Goal: Information Seeking & Learning: Learn about a topic

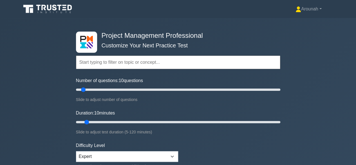
click at [331, 25] on div "Project Management Professional Customize Your Next Practice Test Topics Scope …" at bounding box center [178, 122] width 356 height 208
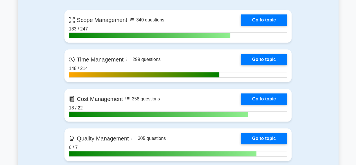
scroll to position [267, 0]
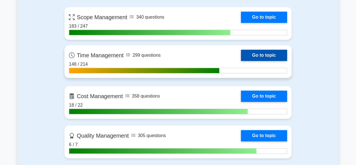
click at [262, 54] on link "Go to topic" at bounding box center [264, 55] width 46 height 11
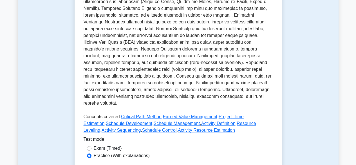
scroll to position [238, 0]
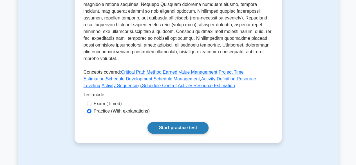
click at [202, 122] on link "Start practice test" at bounding box center [177, 128] width 61 height 12
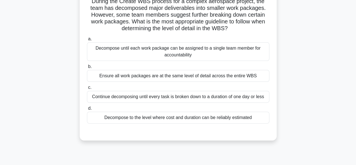
scroll to position [45, 0]
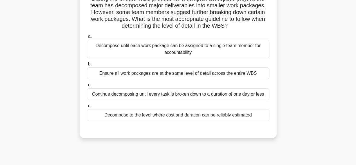
click at [237, 50] on div "Decompose until each work package can be assigned to a single team member for a…" at bounding box center [178, 49] width 182 height 19
click at [87, 38] on input "a. Decompose until each work package can be assigned to a single team member fo…" at bounding box center [87, 37] width 0 height 4
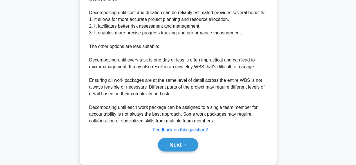
scroll to position [246, 0]
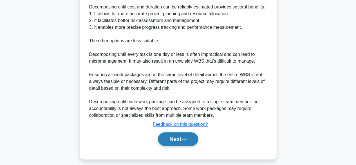
click at [190, 139] on button "Next" at bounding box center [178, 139] width 40 height 14
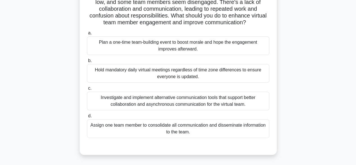
scroll to position [63, 0]
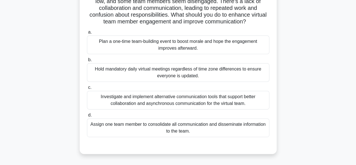
click at [233, 98] on div "Investigate and implement alternative communication tools that support better c…" at bounding box center [178, 100] width 182 height 19
click at [87, 89] on input "c. Investigate and implement alternative communication tools that support bette…" at bounding box center [87, 88] width 0 height 4
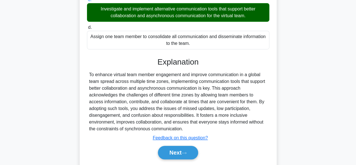
scroll to position [168, 0]
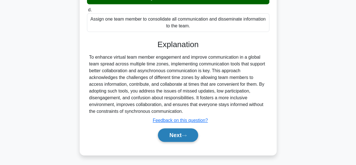
click at [182, 136] on button "Next" at bounding box center [178, 135] width 40 height 14
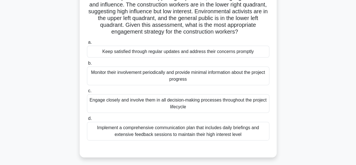
scroll to position [61, 0]
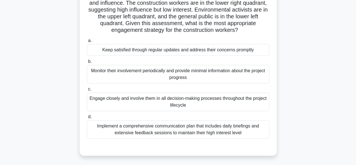
click at [254, 52] on div "Keep satisfied through regular updates and address their concerns promptly" at bounding box center [178, 50] width 182 height 12
click at [87, 42] on input "a. Keep satisfied through regular updates and address their concerns promptly" at bounding box center [87, 41] width 0 height 4
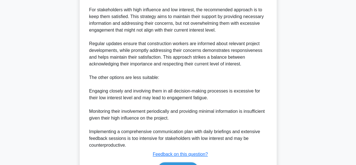
scroll to position [303, 0]
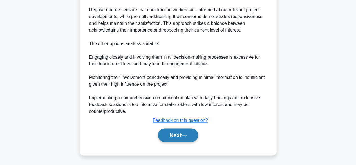
click at [185, 134] on icon at bounding box center [184, 135] width 5 height 3
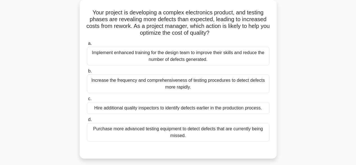
scroll to position [37, 0]
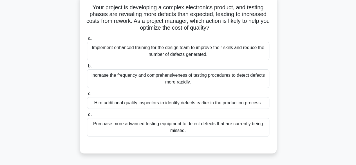
click at [216, 79] on div "Increase the frequency and comprehensiveness of testing procedures to detect de…" at bounding box center [178, 78] width 182 height 19
click at [87, 68] on input "b. Increase the frequency and comprehensiveness of testing procedures to detect…" at bounding box center [87, 66] width 0 height 4
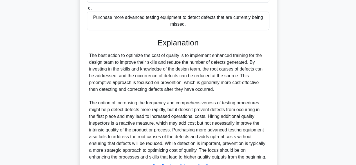
scroll to position [196, 0]
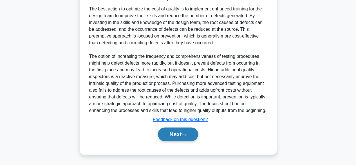
click at [187, 136] on icon at bounding box center [184, 134] width 5 height 3
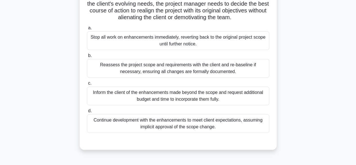
scroll to position [96, 0]
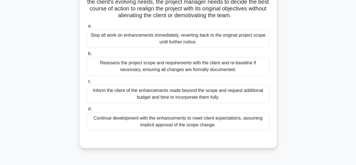
click at [230, 75] on div "Reassess the project scope and requirements with the client and re-baseline if …" at bounding box center [178, 66] width 182 height 19
click at [87, 55] on input "b. Reassess the project scope and requirements with the client and re-baseline …" at bounding box center [87, 54] width 0 height 4
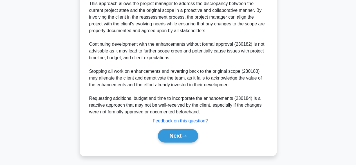
scroll to position [276, 0]
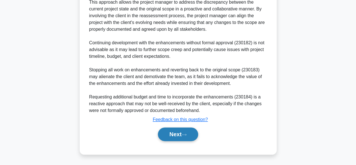
click at [189, 136] on button "Next" at bounding box center [178, 134] width 40 height 14
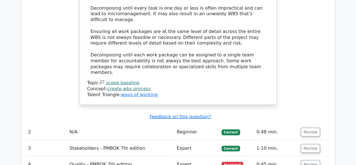
scroll to position [572, 0]
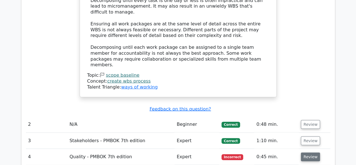
click at [312, 152] on button "Review" at bounding box center [310, 156] width 19 height 9
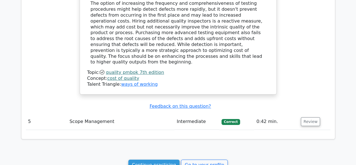
scroll to position [942, 0]
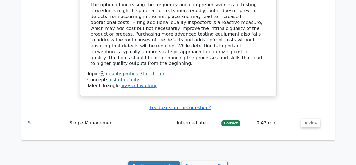
click at [163, 161] on link "Continue practicing" at bounding box center [154, 166] width 52 height 11
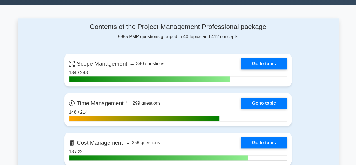
scroll to position [226, 0]
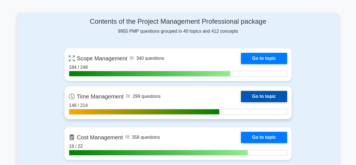
click at [272, 95] on link "Go to topic" at bounding box center [264, 96] width 46 height 11
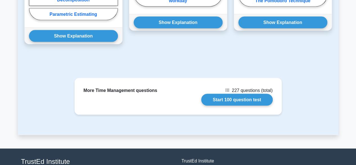
scroll to position [546, 0]
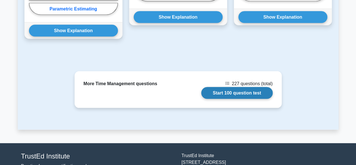
click at [225, 87] on link "Start 100 question test" at bounding box center [236, 93] width 71 height 12
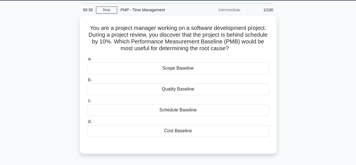
scroll to position [19, 0]
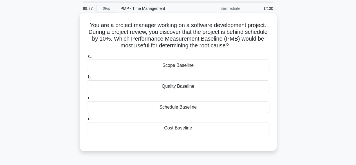
click at [187, 108] on div "Schedule Baseline" at bounding box center [178, 107] width 182 height 12
click at [87, 100] on input "c. Schedule Baseline" at bounding box center [87, 98] width 0 height 4
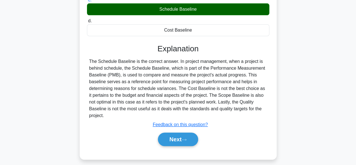
scroll to position [128, 0]
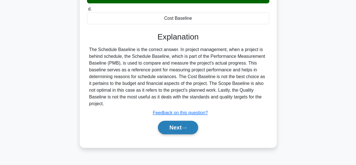
click at [188, 120] on button "Next" at bounding box center [178, 127] width 40 height 14
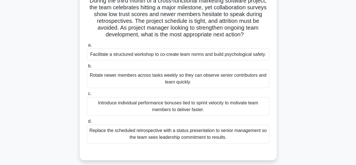
scroll to position [44, 0]
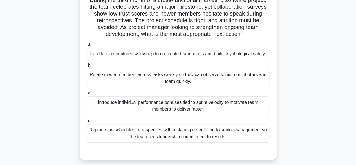
click at [238, 58] on div "Facilitate a structured workshop to co-create team norms and build psychologica…" at bounding box center [178, 54] width 182 height 12
click at [87, 46] on input "a. Facilitate a structured workshop to co-create team norms and build psycholog…" at bounding box center [87, 45] width 0 height 4
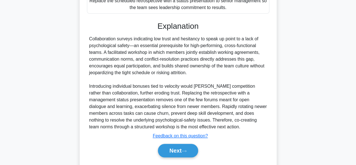
scroll to position [195, 0]
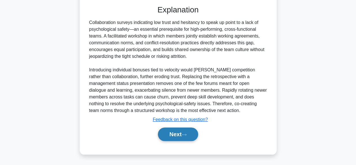
click at [191, 133] on button "Next" at bounding box center [178, 134] width 40 height 14
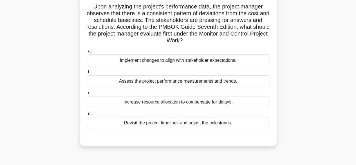
scroll to position [39, 0]
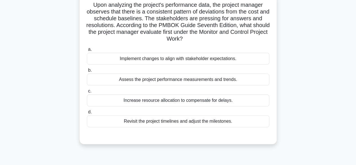
click at [218, 62] on div "Implement changes to align with stakeholder expectations." at bounding box center [178, 59] width 182 height 12
click at [87, 51] on input "a. Implement changes to align with stakeholder expectations." at bounding box center [87, 50] width 0 height 4
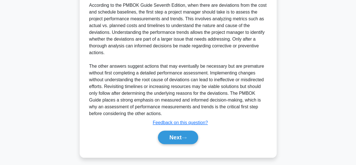
scroll to position [189, 0]
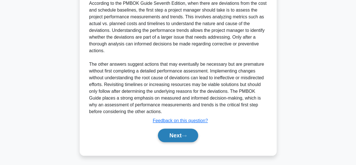
click at [173, 130] on button "Next" at bounding box center [178, 135] width 40 height 14
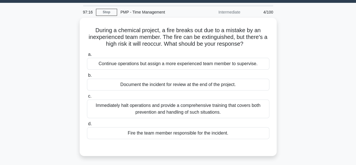
scroll to position [14, 0]
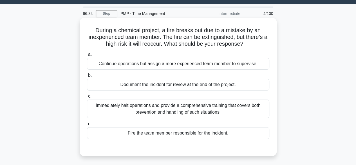
click at [247, 111] on div "Immediately halt operations and provide a comprehensive training that covers bo…" at bounding box center [178, 108] width 182 height 19
click at [87, 98] on input "c. Immediately halt operations and provide a comprehensive training that covers…" at bounding box center [87, 96] width 0 height 4
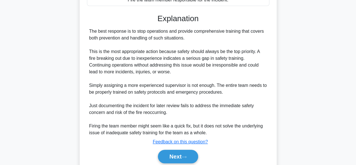
scroll to position [168, 0]
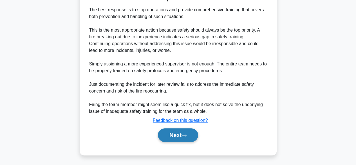
click at [184, 136] on icon at bounding box center [184, 135] width 5 height 3
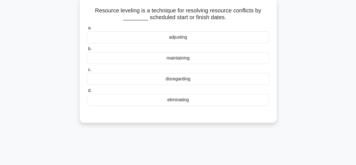
scroll to position [17, 0]
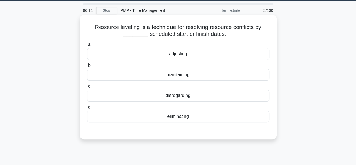
click at [187, 54] on div "adjusting" at bounding box center [178, 54] width 182 height 12
click at [87, 46] on input "a. adjusting" at bounding box center [87, 45] width 0 height 4
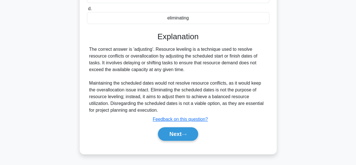
scroll to position [124, 0]
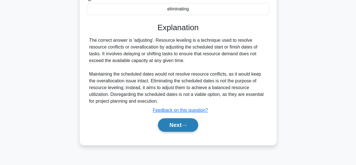
click at [186, 125] on icon at bounding box center [184, 125] width 5 height 3
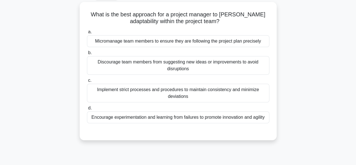
scroll to position [32, 0]
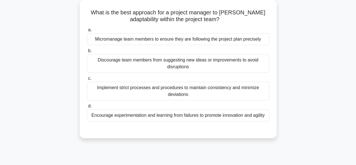
click at [179, 116] on div "Encourage experimentation and learning from failures to promote innovation and …" at bounding box center [178, 115] width 182 height 12
click at [87, 108] on input "d. Encourage experimentation and learning from failures to promote innovation a…" at bounding box center [87, 106] width 0 height 4
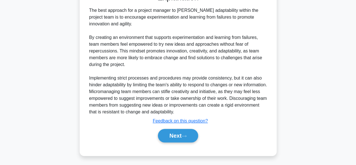
scroll to position [175, 0]
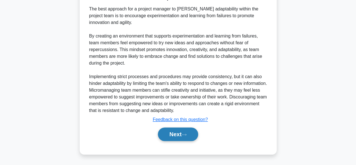
click at [191, 133] on button "Next" at bounding box center [178, 134] width 40 height 14
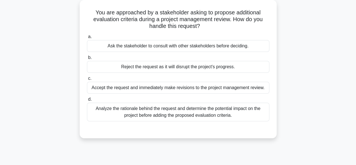
scroll to position [33, 0]
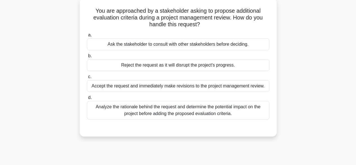
click at [245, 111] on div "Analyze the rationale behind the request and determine the potential impact on …" at bounding box center [178, 110] width 182 height 19
click at [87, 99] on input "d. Analyze the rationale behind the request and determine the potential impact …" at bounding box center [87, 98] width 0 height 4
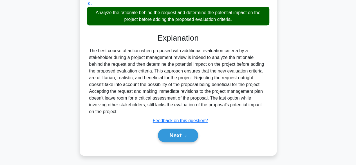
scroll to position [139, 0]
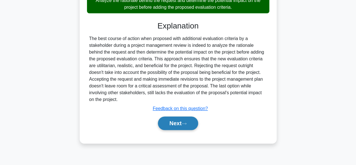
click at [184, 122] on button "Next" at bounding box center [178, 123] width 40 height 14
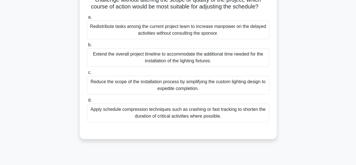
scroll to position [80, 0]
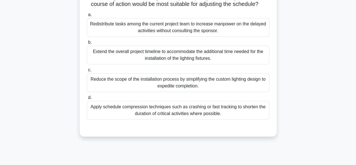
click at [249, 119] on div "Apply schedule compression techniques such as crashing or fast tracking to shor…" at bounding box center [178, 110] width 182 height 19
click at [87, 99] on input "d. Apply schedule compression techniques such as crashing or fast tracking to s…" at bounding box center [87, 98] width 0 height 4
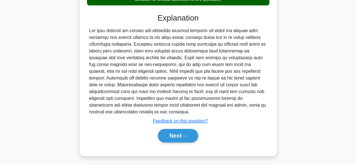
scroll to position [202, 0]
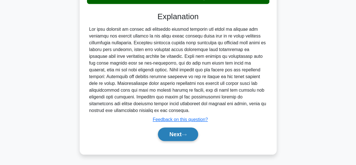
click at [186, 135] on icon at bounding box center [184, 134] width 5 height 3
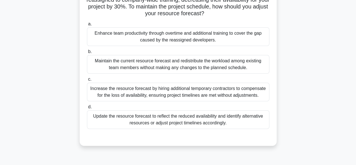
scroll to position [60, 0]
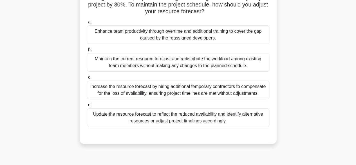
click at [230, 119] on div "Update the resource forecast to reflect the reduced availability and identify a…" at bounding box center [178, 117] width 182 height 19
click at [87, 107] on input "d. Update the resource forecast to reflect the reduced availability and identif…" at bounding box center [87, 105] width 0 height 4
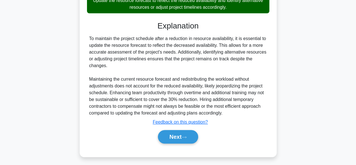
scroll to position [175, 0]
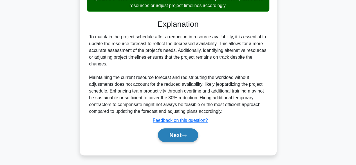
click at [182, 128] on button "Next" at bounding box center [178, 135] width 40 height 14
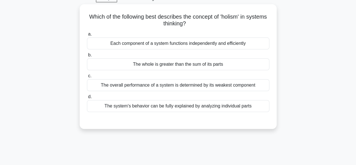
scroll to position [29, 0]
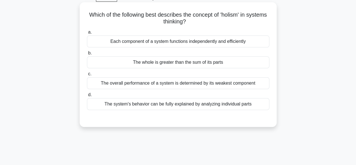
click at [226, 42] on div "Each component of a system functions independently and efficiently" at bounding box center [178, 41] width 182 height 12
click at [87, 34] on input "a. Each component of a system functions independently and efficiently" at bounding box center [87, 32] width 0 height 4
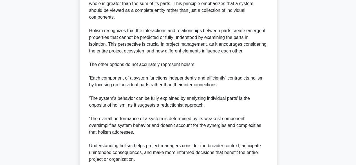
scroll to position [209, 0]
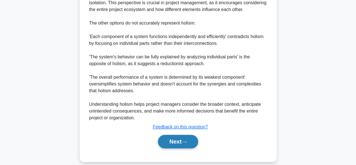
click at [176, 135] on button "Next" at bounding box center [178, 142] width 40 height 14
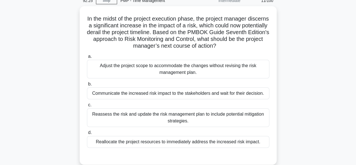
scroll to position [27, 0]
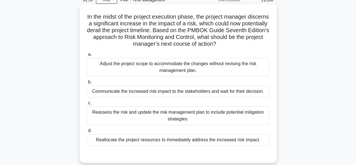
click at [231, 117] on div "Reassess the risk and update the risk management plan to include potential miti…" at bounding box center [178, 115] width 182 height 19
click at [87, 105] on input "c. Reassess the risk and update the risk management plan to include potential m…" at bounding box center [87, 103] width 0 height 4
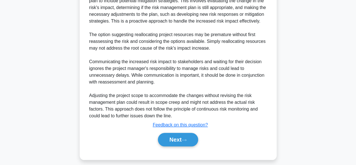
scroll to position [214, 0]
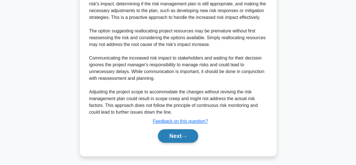
click at [197, 135] on button "Next" at bounding box center [178, 136] width 40 height 14
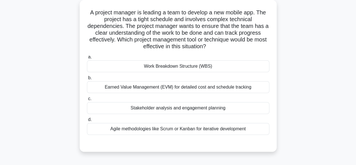
scroll to position [32, 0]
click at [204, 65] on div "Work Breakdown Structure (WBS)" at bounding box center [178, 66] width 182 height 12
click at [87, 59] on input "a. Work Breakdown Structure (WBS)" at bounding box center [87, 57] width 0 height 4
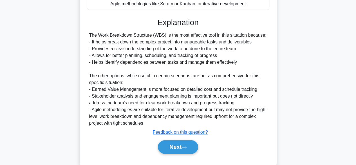
scroll to position [162, 0]
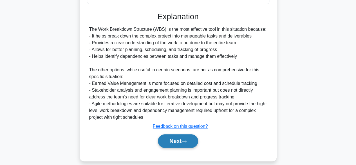
click at [177, 140] on button "Next" at bounding box center [178, 141] width 40 height 14
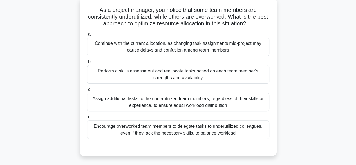
scroll to position [31, 0]
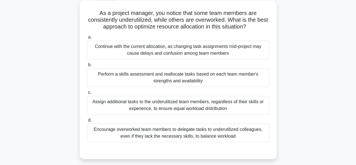
click at [204, 78] on div "Perform a skills assessment and reallocate tasks based on each team member's st…" at bounding box center [178, 77] width 182 height 19
click at [87, 67] on input "b. Perform a skills assessment and reallocate tasks based on each team member's…" at bounding box center [87, 65] width 0 height 4
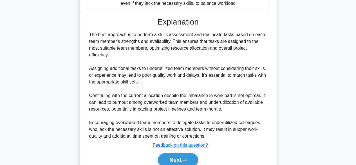
scroll to position [170, 0]
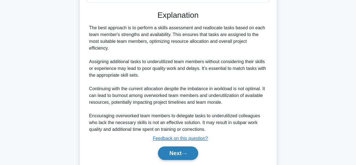
click at [175, 156] on button "Next" at bounding box center [178, 153] width 40 height 14
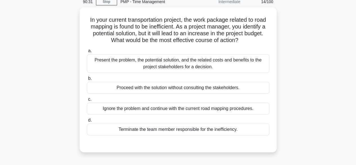
scroll to position [26, 0]
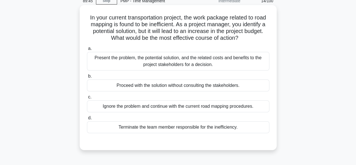
click at [216, 62] on div "Present the problem, the potential solution, and the related costs and benefits…" at bounding box center [178, 61] width 182 height 19
click at [87, 50] on input "a. Present the problem, the potential solution, and the related costs and benef…" at bounding box center [87, 49] width 0 height 4
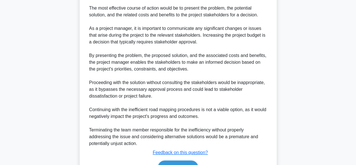
scroll to position [189, 0]
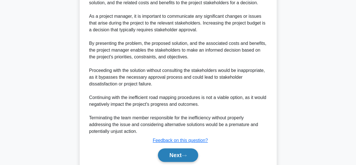
click at [176, 152] on button "Next" at bounding box center [178, 155] width 40 height 14
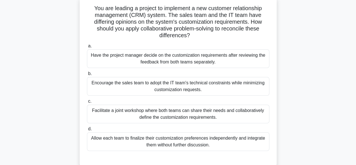
scroll to position [36, 0]
click at [222, 114] on div "Facilitate a joint workshop where both teams can share their needs and collabor…" at bounding box center [178, 113] width 182 height 19
click at [87, 103] on input "c. Facilitate a joint workshop where both teams can share their needs and colla…" at bounding box center [87, 101] width 0 height 4
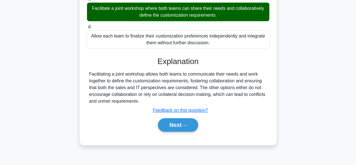
scroll to position [139, 0]
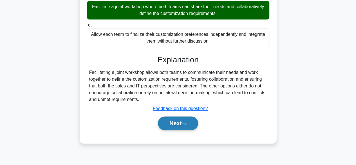
click at [177, 124] on button "Next" at bounding box center [178, 123] width 40 height 14
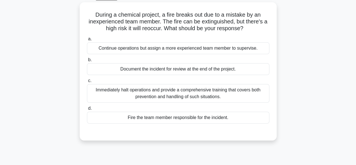
scroll to position [23, 0]
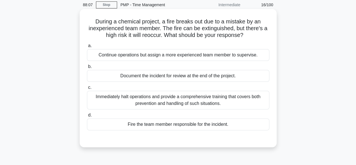
click at [204, 102] on div "Immediately halt operations and provide a comprehensive training that covers bo…" at bounding box center [178, 100] width 182 height 19
click at [87, 89] on input "c. Immediately halt operations and provide a comprehensive training that covers…" at bounding box center [87, 88] width 0 height 4
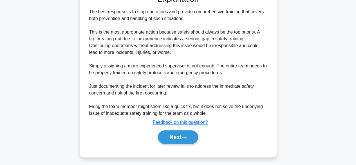
scroll to position [168, 0]
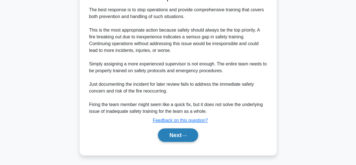
click at [196, 137] on button "Next" at bounding box center [178, 135] width 40 height 14
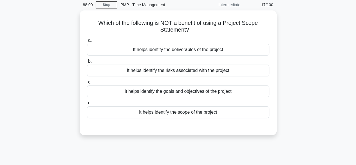
scroll to position [23, 0]
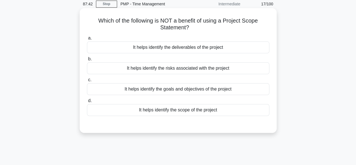
click at [214, 69] on div "It helps identify the risks associated with the project" at bounding box center [178, 68] width 182 height 12
click at [87, 61] on input "b. It helps identify the risks associated with the project" at bounding box center [87, 59] width 0 height 4
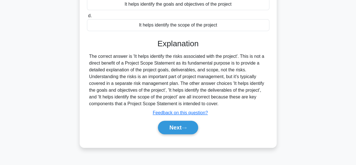
scroll to position [139, 0]
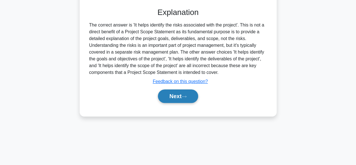
click at [191, 96] on button "Next" at bounding box center [178, 96] width 40 height 14
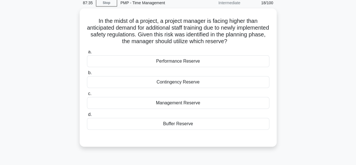
scroll to position [24, 0]
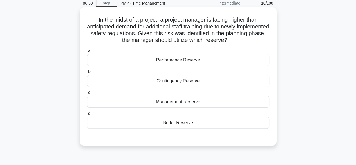
click at [191, 86] on div "Contingency Reserve" at bounding box center [178, 81] width 182 height 12
click at [87, 73] on input "b. [GEOGRAPHIC_DATA]" at bounding box center [87, 72] width 0 height 4
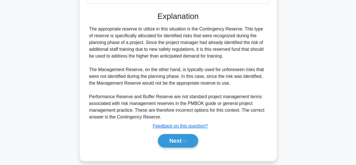
scroll to position [155, 0]
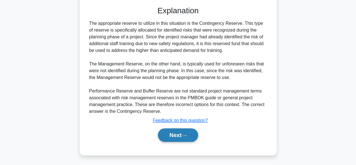
click at [185, 134] on icon at bounding box center [184, 135] width 5 height 3
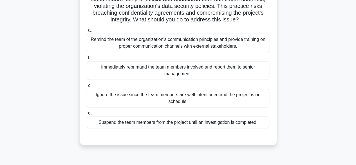
scroll to position [60, 0]
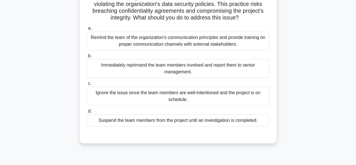
click at [235, 42] on div "Remind the team of the organization's communication principles and provide trai…" at bounding box center [178, 41] width 182 height 19
click at [87, 30] on input "a. Remind the team of the organization's communication principles and provide t…" at bounding box center [87, 28] width 0 height 4
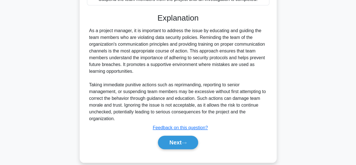
scroll to position [188, 0]
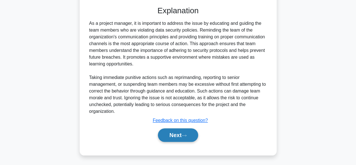
click at [191, 137] on button "Next" at bounding box center [178, 135] width 40 height 14
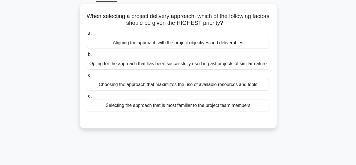
scroll to position [28, 0]
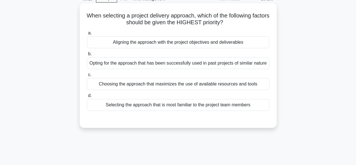
click at [218, 43] on div "Aligning the approach with the project objectives and deliverables" at bounding box center [178, 42] width 182 height 12
click at [87, 35] on input "a. Aligning the approach with the project objectives and deliverables" at bounding box center [87, 33] width 0 height 4
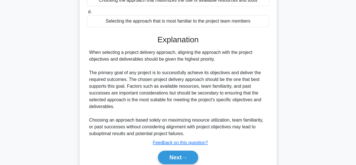
scroll to position [139, 0]
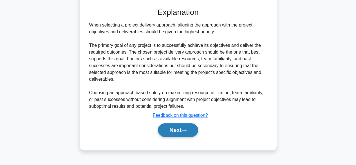
click at [179, 134] on button "Next" at bounding box center [178, 130] width 40 height 14
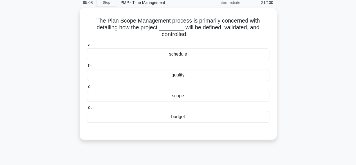
scroll to position [22, 0]
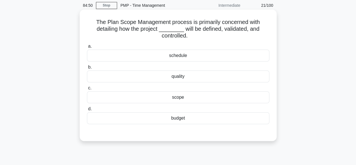
click at [180, 97] on div "scope" at bounding box center [178, 97] width 182 height 12
click at [87, 90] on input "c. scope" at bounding box center [87, 88] width 0 height 4
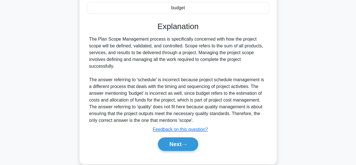
scroll to position [141, 0]
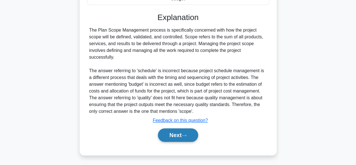
click at [192, 133] on button "Next" at bounding box center [178, 135] width 40 height 14
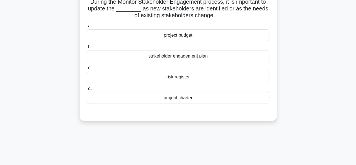
scroll to position [27, 0]
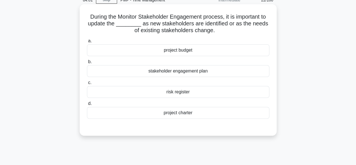
click at [184, 93] on div "risk register" at bounding box center [178, 92] width 182 height 12
click at [87, 84] on input "c. risk register" at bounding box center [87, 83] width 0 height 4
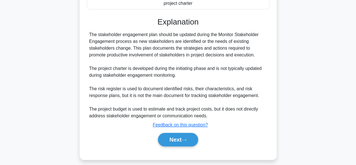
scroll to position [141, 0]
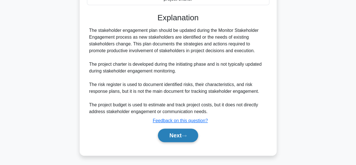
click at [192, 139] on button "Next" at bounding box center [178, 135] width 40 height 14
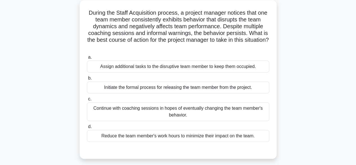
scroll to position [33, 0]
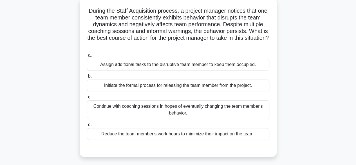
click at [238, 88] on div "Initiate the formal process for releasing the team member from the project." at bounding box center [178, 85] width 182 height 12
click at [87, 78] on input "b. Initiate the formal process for releasing the team member from the project." at bounding box center [87, 76] width 0 height 4
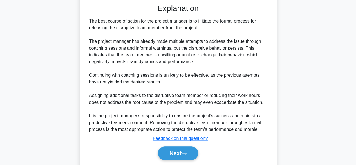
scroll to position [183, 0]
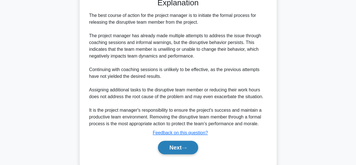
click at [175, 148] on button "Next" at bounding box center [178, 147] width 40 height 14
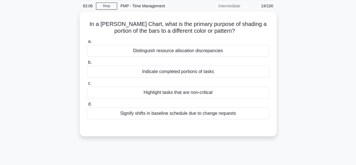
scroll to position [18, 0]
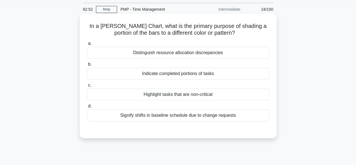
click at [212, 72] on div "Indicate completed portions of tasks" at bounding box center [178, 74] width 182 height 12
click at [87, 66] on input "b. Indicate completed portions of tasks" at bounding box center [87, 64] width 0 height 4
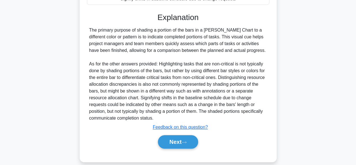
scroll to position [138, 0]
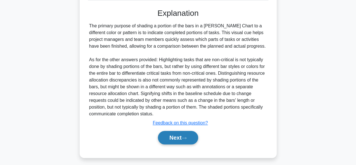
click at [181, 137] on button "Next" at bounding box center [178, 138] width 40 height 14
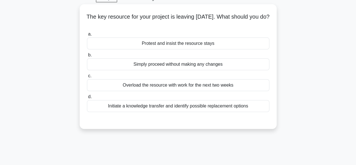
scroll to position [28, 0]
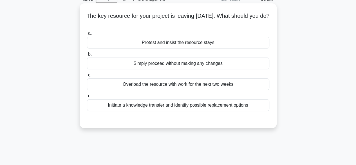
click at [232, 107] on div "Initiate a knowledge transfer and identify possible replacement options" at bounding box center [178, 105] width 182 height 12
click at [87, 98] on input "d. Initiate a knowledge transfer and identify possible replacement options" at bounding box center [87, 96] width 0 height 4
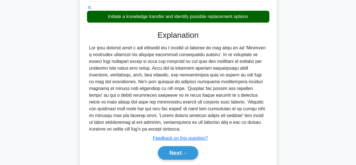
scroll to position [139, 0]
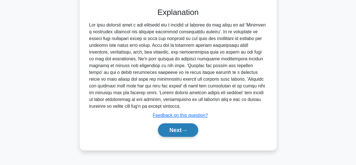
click at [196, 131] on button "Next" at bounding box center [178, 130] width 40 height 14
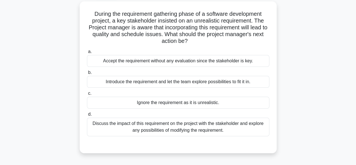
scroll to position [33, 0]
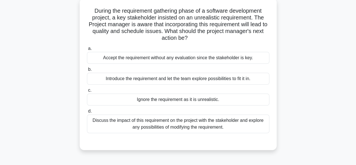
click at [211, 125] on div "Discuss the impact of this requirement on the project with the stakeholder and …" at bounding box center [178, 123] width 182 height 19
click at [87, 113] on input "d. Discuss the impact of this requirement on the project with the stakeholder a…" at bounding box center [87, 111] width 0 height 4
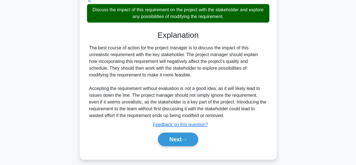
scroll to position [148, 0]
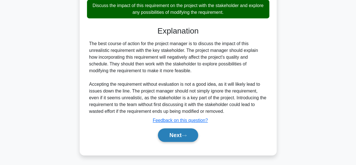
click at [177, 132] on button "Next" at bounding box center [178, 135] width 40 height 14
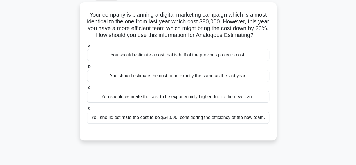
scroll to position [32, 0]
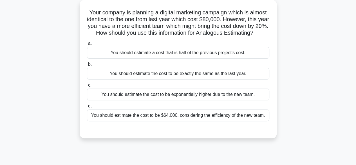
click at [253, 121] on div "You should estimate the cost to be $64,000, considering the efficiency of the n…" at bounding box center [178, 115] width 182 height 12
click at [87, 108] on input "d. You should estimate the cost to be $64,000, considering the efficiency of th…" at bounding box center [87, 106] width 0 height 4
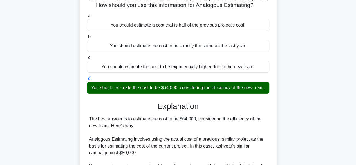
scroll to position [175, 0]
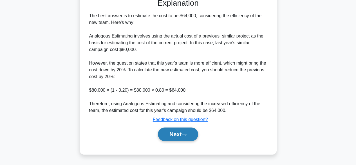
click at [184, 132] on button "Next" at bounding box center [178, 134] width 40 height 14
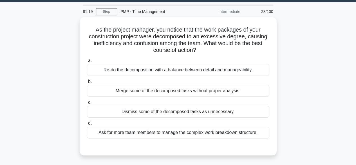
scroll to position [15, 0]
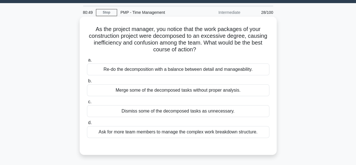
click at [218, 68] on div "Re-do the decomposition with a balance between detail and manageability." at bounding box center [178, 69] width 182 height 12
click at [87, 62] on input "a. Re-do the decomposition with a balance between detail and manageability." at bounding box center [87, 60] width 0 height 4
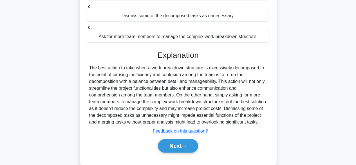
scroll to position [139, 0]
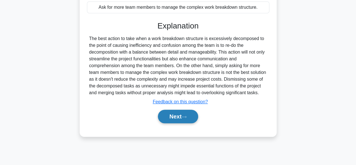
click at [189, 123] on button "Next" at bounding box center [178, 116] width 40 height 14
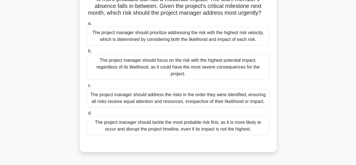
scroll to position [80, 0]
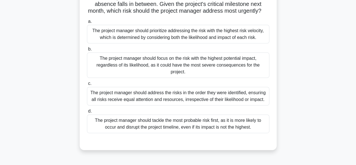
click at [232, 133] on div "The project manager should tackle the most probable risk first, as it is more l…" at bounding box center [178, 123] width 182 height 19
click at [87, 113] on input "d. The project manager should tackle the most probable risk first, as it is mor…" at bounding box center [87, 111] width 0 height 4
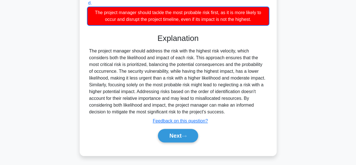
scroll to position [196, 0]
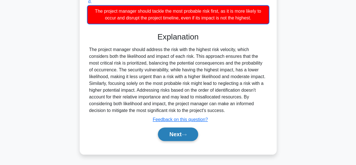
click at [178, 133] on button "Next" at bounding box center [178, 134] width 40 height 14
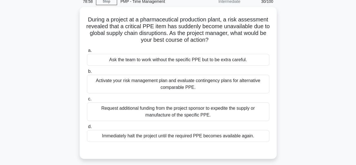
scroll to position [25, 0]
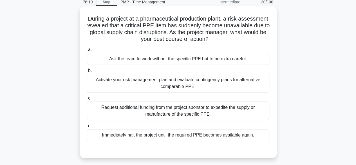
click at [211, 83] on div "Activate your risk management plan and evaluate contingency plans for alternati…" at bounding box center [178, 83] width 182 height 19
click at [87, 72] on input "b. Activate your risk management plan and evaluate contingency plans for altern…" at bounding box center [87, 71] width 0 height 4
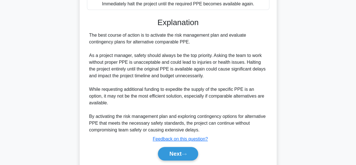
scroll to position [161, 0]
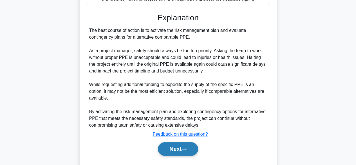
click at [176, 148] on button "Next" at bounding box center [178, 149] width 40 height 14
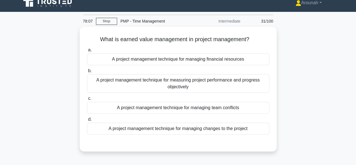
scroll to position [7, 0]
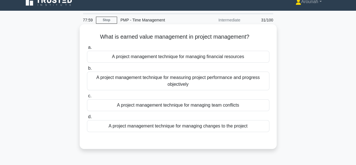
click at [221, 87] on div "A project management technique for measuring project performance and progress o…" at bounding box center [178, 80] width 182 height 19
click at [87, 70] on input "b. A project management technique for measuring project performance and progres…" at bounding box center [87, 68] width 0 height 4
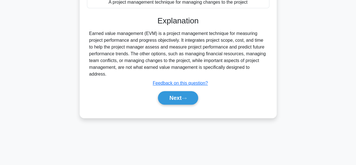
scroll to position [138, 0]
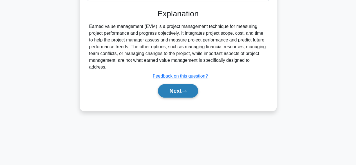
click at [175, 84] on button "Next" at bounding box center [178, 91] width 40 height 14
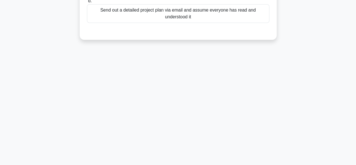
drag, startPoint x: 358, startPoint y: 81, endPoint x: 225, endPoint y: 102, distance: 134.7
click at [225, 102] on div "77:45 Stop PMP - Time Management Intermediate 32/100 Which of the following is …" at bounding box center [178, 22] width 321 height 281
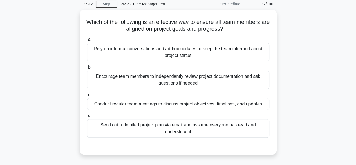
scroll to position [23, 0]
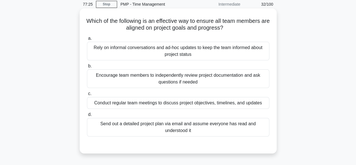
click at [235, 104] on div "Conduct regular team meetings to discuss project objectives, timelines, and upd…" at bounding box center [178, 103] width 182 height 12
click at [87, 95] on input "c. Conduct regular team meetings to discuss project objectives, timelines, and …" at bounding box center [87, 94] width 0 height 4
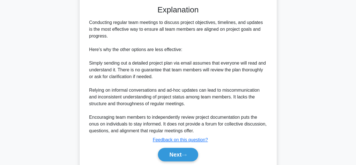
scroll to position [175, 0]
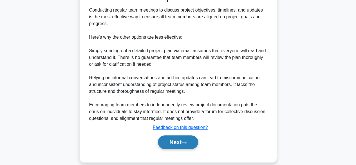
click at [179, 142] on button "Next" at bounding box center [178, 142] width 40 height 14
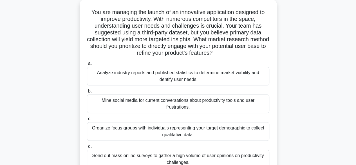
scroll to position [33, 0]
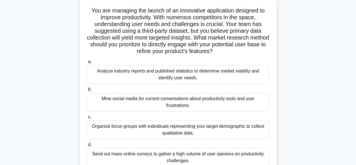
click at [228, 131] on div "Organize focus groups with individuals representing your target demographic to …" at bounding box center [178, 129] width 182 height 19
click at [87, 119] on input "c. Organize focus groups with individuals representing your target demographic …" at bounding box center [87, 117] width 0 height 4
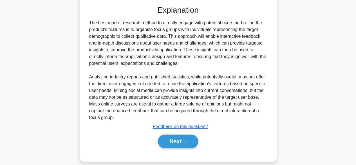
scroll to position [209, 0]
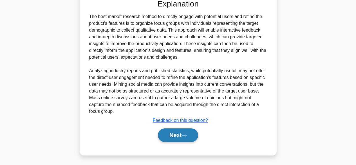
click at [181, 133] on button "Next" at bounding box center [178, 135] width 40 height 14
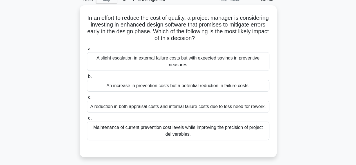
scroll to position [27, 0]
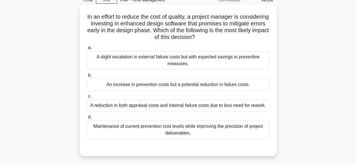
click at [203, 109] on div "A reduction in both appraisal costs and internal failure costs due to less need…" at bounding box center [178, 105] width 182 height 12
click at [87, 98] on input "c. A reduction in both appraisal costs and internal failure costs due to less n…" at bounding box center [87, 96] width 0 height 4
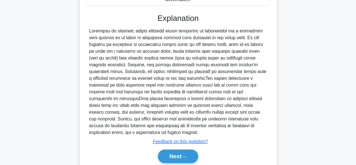
scroll to position [165, 0]
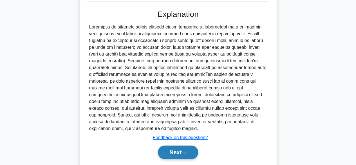
click at [177, 153] on button "Next" at bounding box center [178, 152] width 40 height 14
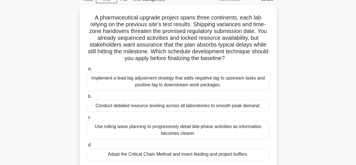
scroll to position [28, 0]
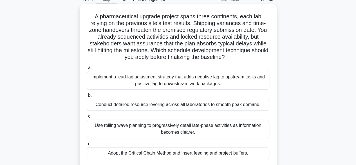
click at [243, 126] on div "Use rolling wave planning to progressively detail late-phase activities as info…" at bounding box center [178, 128] width 182 height 19
click at [87, 118] on input "c. Use rolling wave planning to progressively detail late-phase activities as i…" at bounding box center [87, 116] width 0 height 4
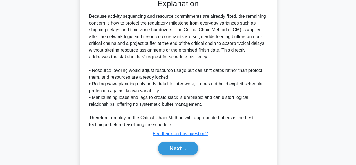
scroll to position [209, 0]
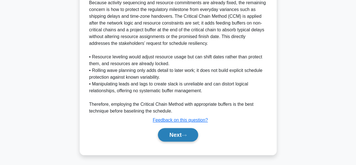
click at [191, 133] on button "Next" at bounding box center [178, 135] width 40 height 14
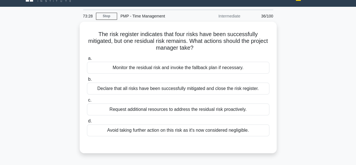
scroll to position [12, 0]
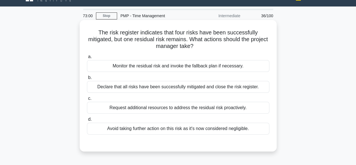
click at [219, 110] on div "Request additional resources to address the residual risk proactively." at bounding box center [178, 108] width 182 height 12
click at [87, 100] on input "c. Request additional resources to address the residual risk proactively." at bounding box center [87, 99] width 0 height 4
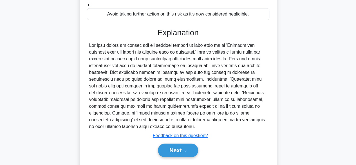
scroll to position [139, 0]
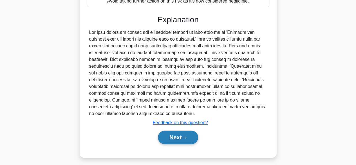
click at [179, 130] on button "Next" at bounding box center [178, 137] width 40 height 14
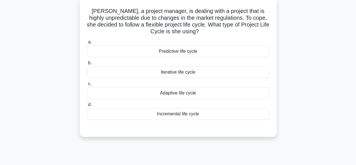
scroll to position [35, 0]
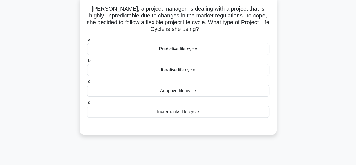
click at [212, 71] on div "Iterative life cycle" at bounding box center [178, 70] width 182 height 12
click at [87, 62] on input "b. Iterative life cycle" at bounding box center [87, 61] width 0 height 4
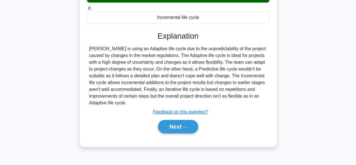
scroll to position [134, 0]
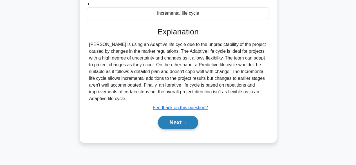
click at [186, 126] on button "Next" at bounding box center [178, 122] width 40 height 14
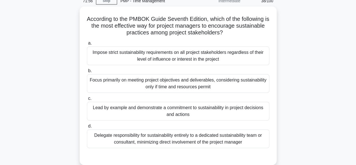
scroll to position [27, 0]
click at [348, 59] on main "71:18 Stop PMP - Time Management Intermediate 38/100 According to the PMBOK Gui…" at bounding box center [178, 134] width 356 height 286
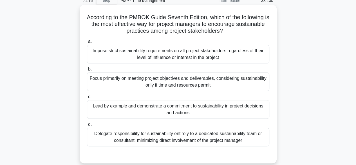
click at [219, 111] on div "Lead by example and demonstrate a commitment to sustainability in project decis…" at bounding box center [178, 109] width 182 height 19
click at [87, 99] on input "c. Lead by example and demonstrate a commitment to sustainability in project de…" at bounding box center [87, 97] width 0 height 4
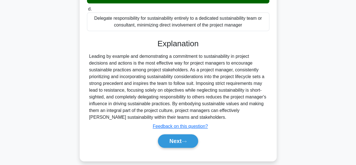
scroll to position [148, 0]
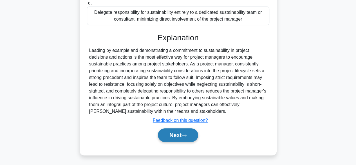
click at [178, 131] on button "Next" at bounding box center [178, 135] width 40 height 14
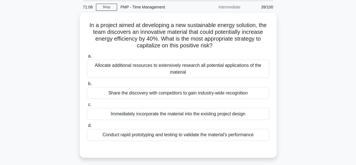
scroll to position [20, 0]
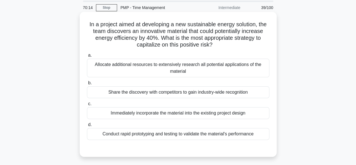
click at [250, 111] on div "Immediately incorporate the material into the existing project design" at bounding box center [178, 113] width 182 height 12
click at [87, 106] on input "c. Immediately incorporate the material into the existing project design" at bounding box center [87, 104] width 0 height 4
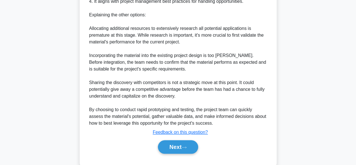
scroll to position [243, 0]
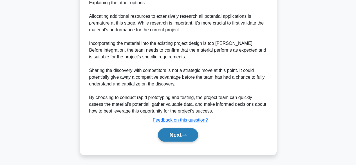
click at [189, 137] on button "Next" at bounding box center [178, 135] width 40 height 14
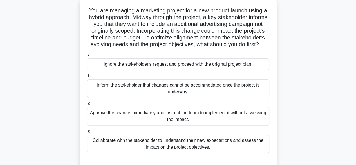
scroll to position [34, 0]
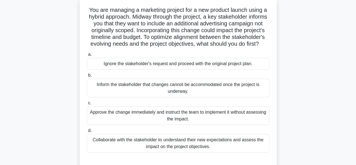
click at [240, 152] on div "Collaborate with the stakeholder to understand their new expectations and asses…" at bounding box center [178, 143] width 182 height 19
click at [87, 132] on input "d. Collaborate with the stakeholder to understand their new expectations and as…" at bounding box center [87, 131] width 0 height 4
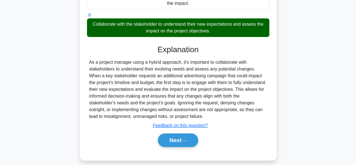
scroll to position [151, 0]
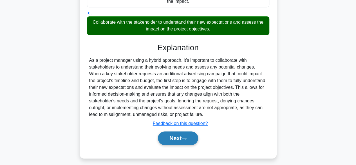
click at [194, 145] on button "Next" at bounding box center [178, 138] width 40 height 14
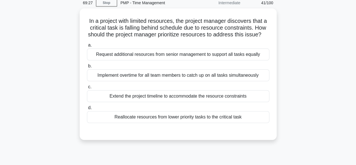
scroll to position [24, 0]
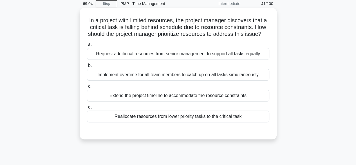
click at [231, 122] on div "Reallocate resources from lower priority tasks to the critical task" at bounding box center [178, 116] width 182 height 12
click at [87, 109] on input "d. Reallocate resources from lower priority tasks to the critical task" at bounding box center [87, 107] width 0 height 4
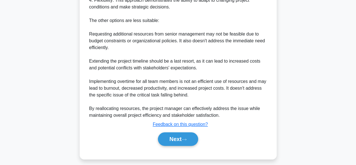
scroll to position [263, 0]
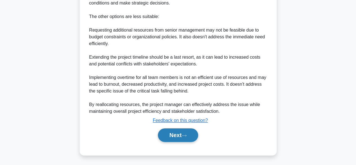
click at [174, 136] on button "Next" at bounding box center [178, 135] width 40 height 14
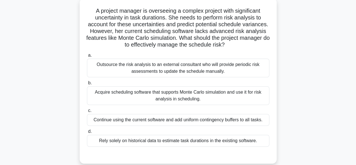
scroll to position [37, 0]
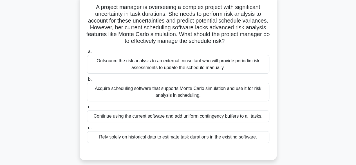
click at [254, 65] on div "Outsource the risk analysis to an external consultant who will provide periodic…" at bounding box center [178, 64] width 182 height 19
click at [87, 53] on input "a. Outsource the risk analysis to an external consultant who will provide perio…" at bounding box center [87, 52] width 0 height 4
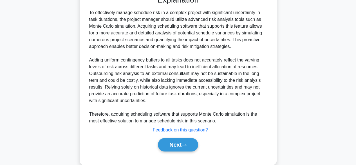
scroll to position [203, 0]
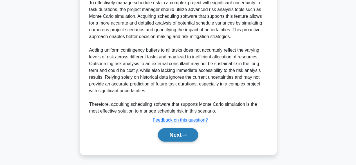
click at [172, 129] on button "Next" at bounding box center [178, 135] width 40 height 14
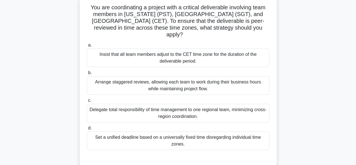
scroll to position [39, 0]
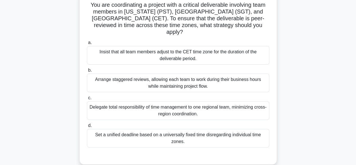
click at [230, 80] on div "Arrange staggered reviews, allowing each team to work during their business hou…" at bounding box center [178, 82] width 182 height 19
click at [87, 72] on input "b. Arrange staggered reviews, allowing each team to work during their business …" at bounding box center [87, 70] width 0 height 4
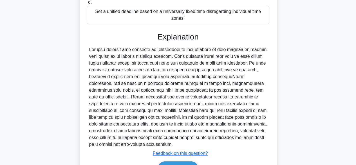
scroll to position [188, 0]
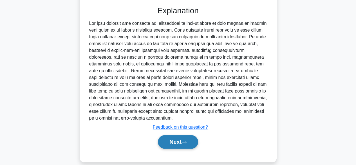
click at [173, 135] on button "Next" at bounding box center [178, 142] width 40 height 14
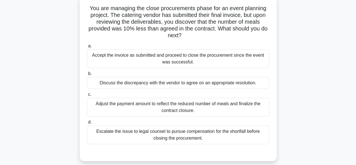
scroll to position [37, 0]
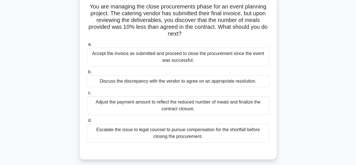
click at [232, 109] on div "Adjust the payment amount to reflect the reduced number of meals and finalize t…" at bounding box center [178, 105] width 182 height 19
click at [87, 95] on input "c. Adjust the payment amount to reflect the reduced number of meals and finaliz…" at bounding box center [87, 93] width 0 height 4
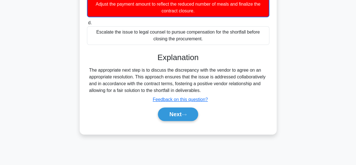
scroll to position [139, 0]
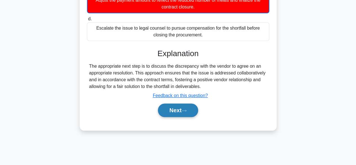
click at [193, 110] on button "Next" at bounding box center [178, 110] width 40 height 14
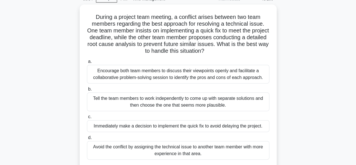
scroll to position [28, 0]
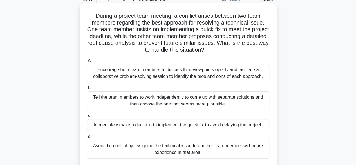
click at [241, 77] on div "Encourage both team members to discuss their viewpoints openly and facilitate a…" at bounding box center [178, 73] width 182 height 19
click at [87, 62] on input "a. Encourage both team members to discuss their viewpoints openly and facilitat…" at bounding box center [87, 61] width 0 height 4
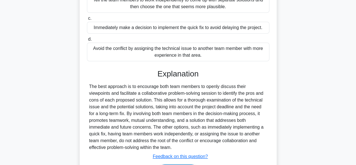
scroll to position [161, 0]
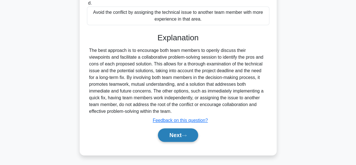
click at [194, 136] on button "Next" at bounding box center [178, 135] width 40 height 14
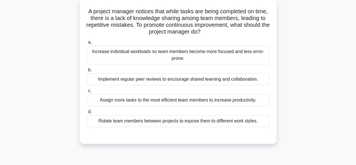
scroll to position [34, 0]
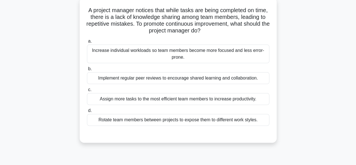
click at [246, 81] on div "Implement regular peer reviews to encourage shared learning and collaboration." at bounding box center [178, 78] width 182 height 12
click at [87, 71] on input "b. Implement regular peer reviews to encourage shared learning and collaboratio…" at bounding box center [87, 69] width 0 height 4
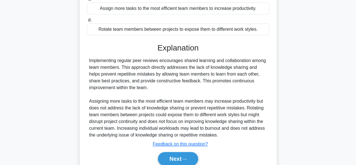
scroll to position [148, 0]
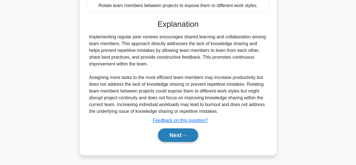
click at [185, 136] on icon at bounding box center [184, 135] width 5 height 3
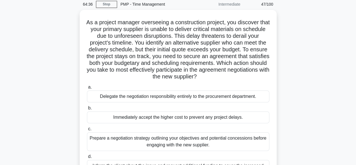
scroll to position [20, 0]
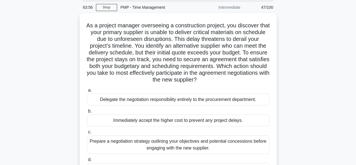
drag, startPoint x: 357, startPoint y: 64, endPoint x: 316, endPoint y: 4, distance: 72.9
click at [316, 4] on div "63:56 Stop PMP - Time Management Intermediate 47/100 .spinner_0XTQ{transform-or…" at bounding box center [178, 140] width 321 height 281
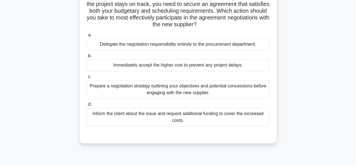
scroll to position [75, 0]
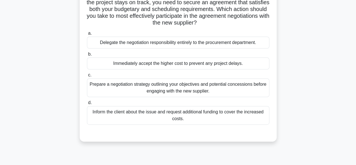
click at [256, 117] on div "Inform the client about the issue and request additional funding to cover the i…" at bounding box center [178, 115] width 182 height 19
click at [87, 104] on input "d. Inform the client about the issue and request additional funding to cover th…" at bounding box center [87, 103] width 0 height 4
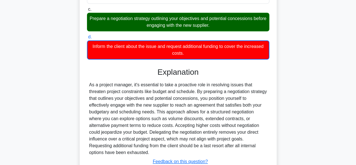
scroll to position [182, 0]
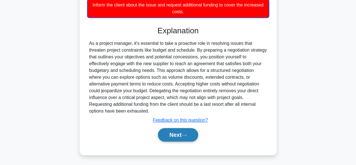
click at [180, 138] on button "Next" at bounding box center [178, 135] width 40 height 14
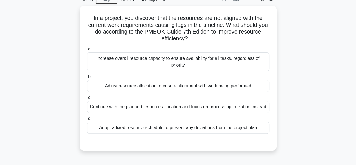
scroll to position [28, 0]
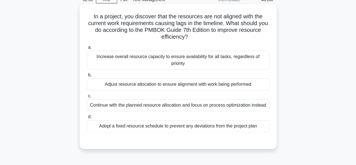
click at [246, 78] on div "Adjust resource allocation to ensure alignment with work being performed" at bounding box center [178, 84] width 182 height 12
click at [87, 77] on input "b. Adjust resource allocation to ensure alignment with work being performed" at bounding box center [87, 75] width 0 height 4
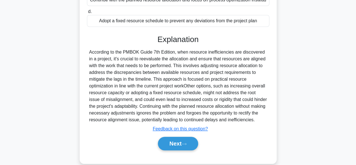
scroll to position [139, 0]
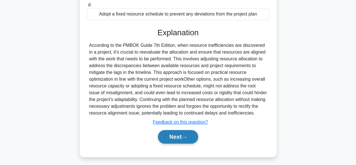
click at [189, 131] on button "Next" at bounding box center [178, 137] width 40 height 14
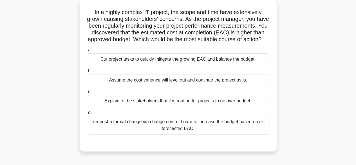
scroll to position [34, 0]
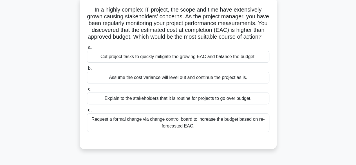
click at [234, 104] on div "Explain to the stakeholders that it is routine for projects to go over budget." at bounding box center [178, 98] width 182 height 12
click at [87, 91] on input "c. Explain to the stakeholders that it is routine for projects to go over budge…" at bounding box center [87, 89] width 0 height 4
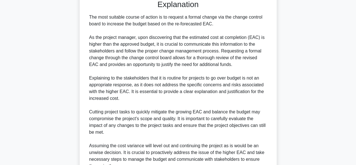
scroll to position [236, 0]
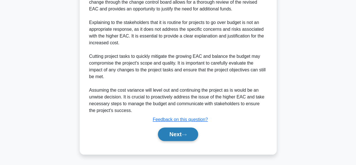
click at [177, 136] on button "Next" at bounding box center [178, 134] width 40 height 14
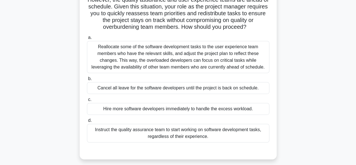
scroll to position [99, 0]
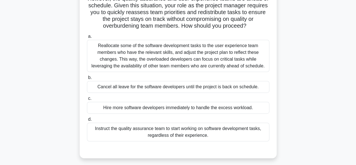
click at [254, 54] on div "Reallocate some of the software development tasks to the user experience team m…" at bounding box center [178, 56] width 182 height 32
click at [87, 38] on input "a. Reallocate some of the software development tasks to the user experience tea…" at bounding box center [87, 37] width 0 height 4
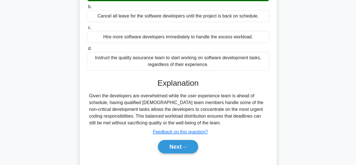
scroll to position [188, 0]
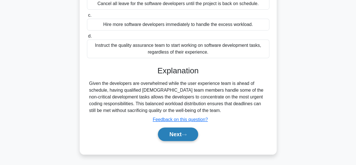
click at [195, 136] on button "Next" at bounding box center [178, 134] width 40 height 14
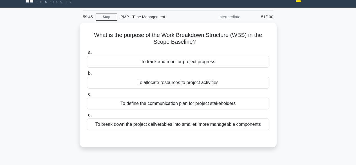
scroll to position [5, 0]
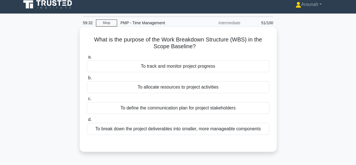
click at [234, 127] on div "To break down the project deliverables into smaller, more manageable components" at bounding box center [178, 129] width 182 height 12
click at [87, 121] on input "d. To break down the project deliverables into smaller, more manageable compone…" at bounding box center [87, 120] width 0 height 4
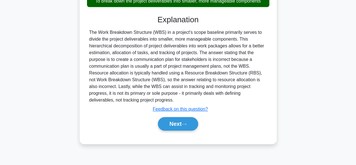
scroll to position [136, 0]
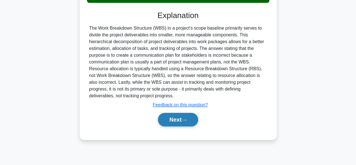
click at [168, 118] on button "Next" at bounding box center [178, 120] width 40 height 14
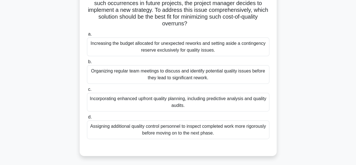
scroll to position [83, 0]
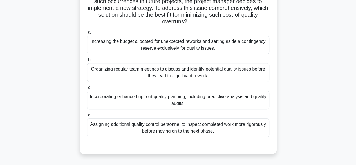
click at [197, 127] on div "Assigning additional quality control personnel to inspect completed work more r…" at bounding box center [178, 127] width 182 height 19
click at [87, 117] on input "d. Assigning additional quality control personnel to inspect completed work mor…" at bounding box center [87, 115] width 0 height 4
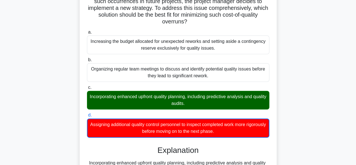
click at [197, 127] on div "Assigning additional quality control personnel to inspect completed work more r…" at bounding box center [178, 127] width 182 height 19
click at [87, 117] on input "d. Assigning additional quality control personnel to inspect completed work mor…" at bounding box center [87, 115] width 0 height 4
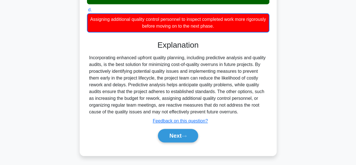
scroll to position [196, 0]
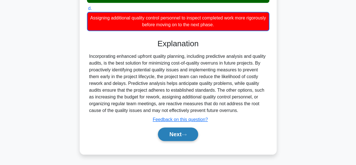
click at [196, 135] on button "Next" at bounding box center [178, 134] width 40 height 14
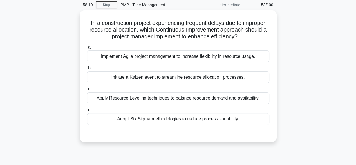
scroll to position [20, 0]
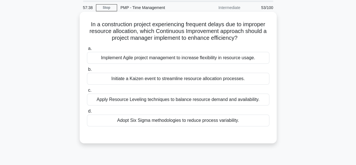
click at [254, 99] on div "Apply Resource Leveling techniques to balance resource demand and availability." at bounding box center [178, 99] width 182 height 12
click at [87, 92] on input "c. Apply Resource Leveling techniques to balance resource demand and availabili…" at bounding box center [87, 90] width 0 height 4
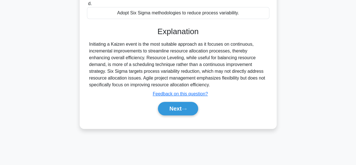
scroll to position [137, 0]
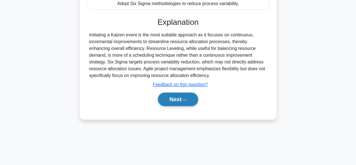
click at [193, 95] on button "Next" at bounding box center [178, 99] width 40 height 14
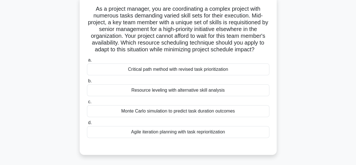
scroll to position [35, 0]
click at [189, 90] on div "Resource leveling with alternative skill analysis" at bounding box center [178, 90] width 182 height 12
click at [87, 82] on input "b. Resource leveling with alternative skill analysis" at bounding box center [87, 81] width 0 height 4
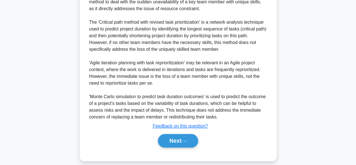
scroll to position [239, 0]
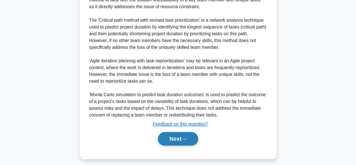
click at [177, 137] on button "Next" at bounding box center [178, 139] width 40 height 14
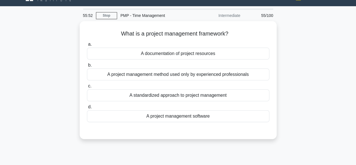
scroll to position [12, 0]
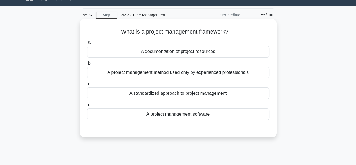
click at [200, 52] on div "A documentation of project resources" at bounding box center [178, 52] width 182 height 12
click at [87, 44] on input "a. A documentation of project resources" at bounding box center [87, 43] width 0 height 4
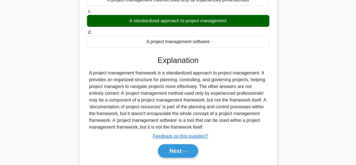
scroll to position [87, 0]
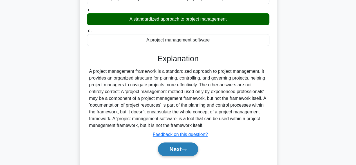
click at [180, 148] on button "Next" at bounding box center [178, 149] width 40 height 14
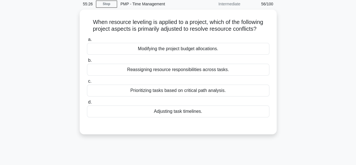
scroll to position [23, 0]
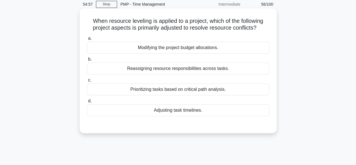
click at [211, 91] on div "Prioritizing tasks based on critical path analysis." at bounding box center [178, 89] width 182 height 12
click at [87, 82] on input "c. Prioritizing tasks based on critical path analysis." at bounding box center [87, 80] width 0 height 4
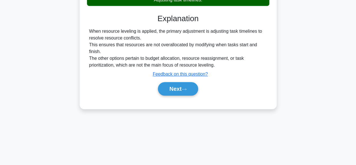
scroll to position [137, 0]
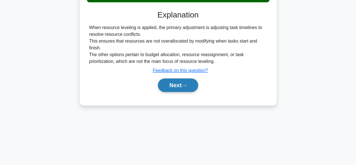
click at [187, 80] on button "Next" at bounding box center [178, 85] width 40 height 14
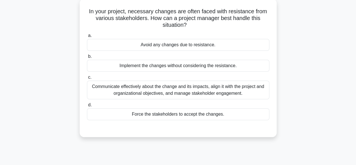
scroll to position [34, 0]
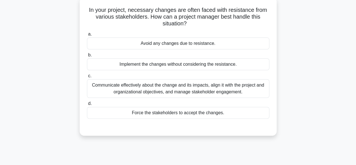
click at [232, 86] on div "Communicate effectively about the change and its impacts, align it with the pro…" at bounding box center [178, 88] width 182 height 19
click at [87, 78] on input "c. Communicate effectively about the change and its impacts, align it with the …" at bounding box center [87, 76] width 0 height 4
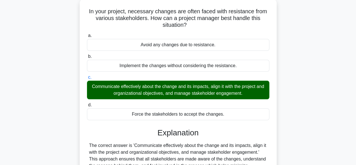
scroll to position [116, 0]
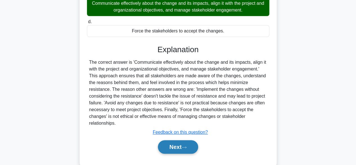
click at [173, 149] on button "Next" at bounding box center [178, 147] width 40 height 14
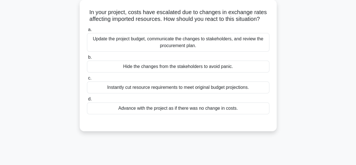
scroll to position [21, 0]
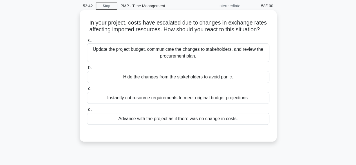
click at [229, 54] on div "Update the project budget, communicate the changes to stakeholders, and review …" at bounding box center [178, 52] width 182 height 19
click at [87, 42] on input "a. Update the project budget, communicate the changes to stakeholders, and revi…" at bounding box center [87, 40] width 0 height 4
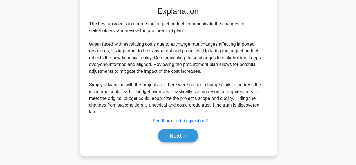
scroll to position [152, 0]
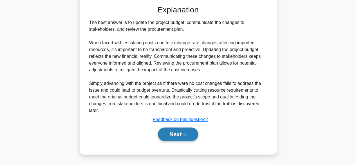
click at [186, 133] on button "Next" at bounding box center [178, 134] width 40 height 14
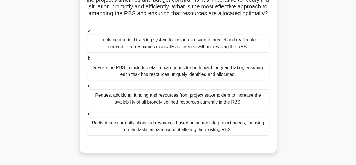
scroll to position [101, 0]
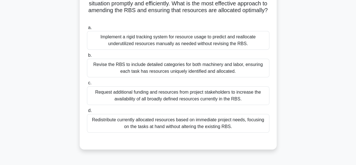
click at [220, 129] on div "Redistribute currently allocated resources based on immediate project needs, fo…" at bounding box center [178, 123] width 182 height 19
click at [87, 112] on input "d. Redistribute currently allocated resources based on immediate project needs,…" at bounding box center [87, 111] width 0 height 4
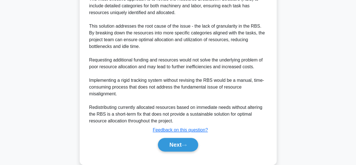
scroll to position [265, 0]
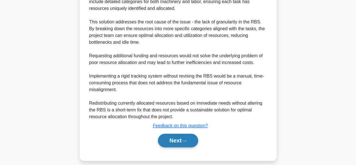
click at [175, 142] on button "Next" at bounding box center [178, 140] width 40 height 14
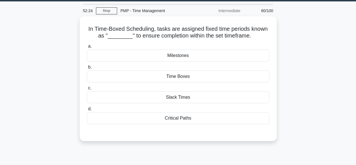
scroll to position [15, 0]
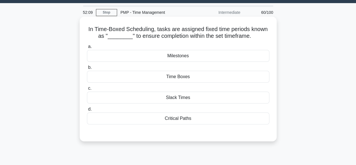
click at [199, 80] on div "Time Boxes" at bounding box center [178, 77] width 182 height 12
click at [87, 69] on input "b. Time Boxes" at bounding box center [87, 68] width 0 height 4
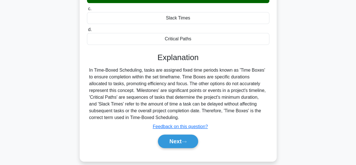
scroll to position [106, 0]
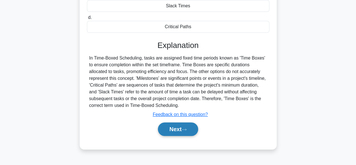
click at [180, 125] on button "Next" at bounding box center [178, 129] width 40 height 14
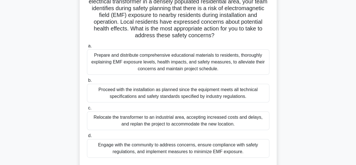
scroll to position [52, 0]
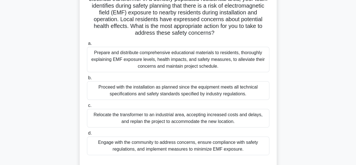
click at [257, 144] on div "Engage with the community to address concerns, ensure compliance with safety re…" at bounding box center [178, 145] width 182 height 19
click at [87, 135] on input "d. Engage with the community to address concerns, ensure compliance with safety…" at bounding box center [87, 133] width 0 height 4
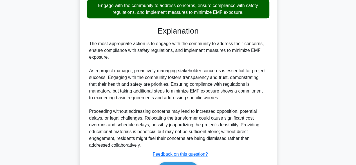
scroll to position [222, 0]
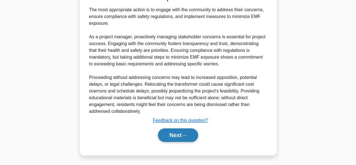
click at [187, 132] on button "Next" at bounding box center [178, 135] width 40 height 14
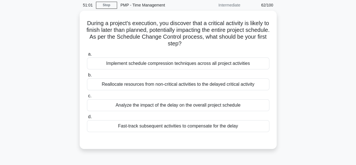
scroll to position [28, 0]
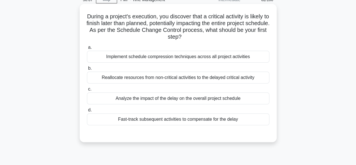
click at [250, 96] on div "Analyze the impact of the delay on the overall project schedule" at bounding box center [178, 98] width 182 height 12
click at [87, 91] on input "c. Analyze the impact of the delay on the overall project schedule" at bounding box center [87, 89] width 0 height 4
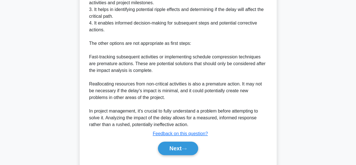
scroll to position [233, 0]
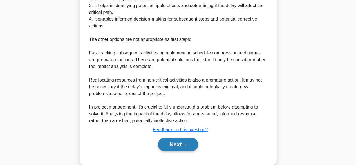
click at [193, 139] on button "Next" at bounding box center [178, 144] width 40 height 14
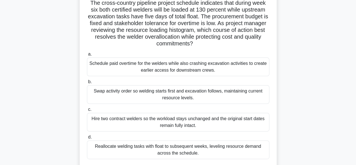
scroll to position [40, 0]
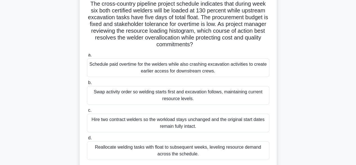
click at [233, 146] on div "Reallocate welding tasks with float to subsequent weeks, leveling resource dema…" at bounding box center [178, 150] width 182 height 19
click at [87, 140] on input "d. Reallocate welding tasks with float to subsequent weeks, leveling resource d…" at bounding box center [87, 138] width 0 height 4
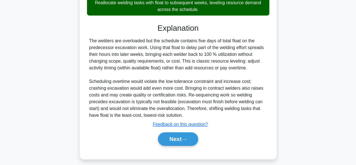
scroll to position [188, 0]
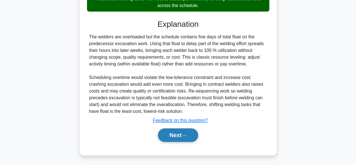
click at [179, 133] on button "Next" at bounding box center [178, 135] width 40 height 14
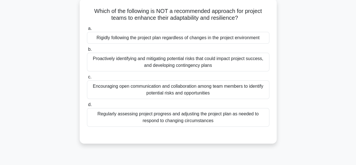
scroll to position [32, 0]
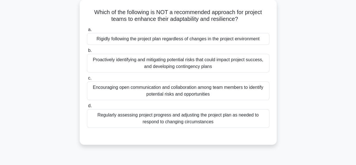
click at [245, 36] on div "Rigidly following the project plan regardless of changes in the project environ…" at bounding box center [178, 39] width 182 height 12
click at [87, 32] on input "a. Rigidly following the project plan regardless of changes in the project envi…" at bounding box center [87, 30] width 0 height 4
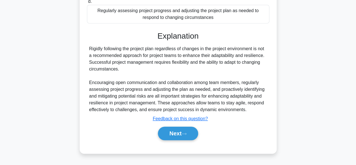
scroll to position [139, 0]
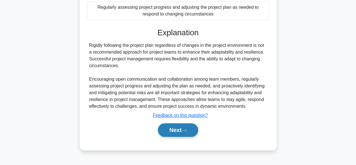
click at [185, 131] on icon at bounding box center [184, 130] width 5 height 3
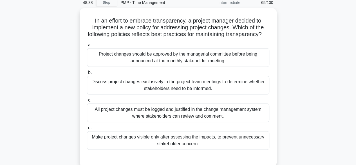
scroll to position [25, 0]
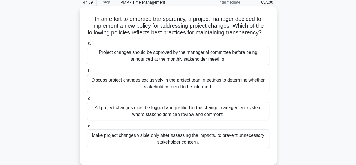
click at [207, 119] on div "All project changes must be logged and justified in the change management syste…" at bounding box center [178, 111] width 182 height 19
click at [87, 100] on input "c. All project changes must be logged and justified in the change management sy…" at bounding box center [87, 99] width 0 height 4
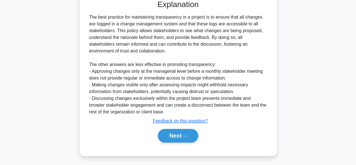
scroll to position [188, 0]
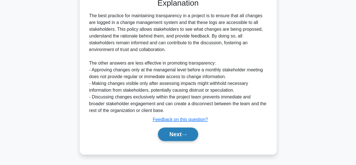
click at [174, 139] on button "Next" at bounding box center [178, 134] width 40 height 14
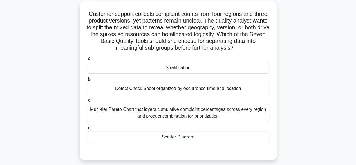
scroll to position [30, 0]
click at [207, 71] on div "Stratification" at bounding box center [178, 67] width 182 height 12
click at [87, 60] on input "a. Stratification" at bounding box center [87, 58] width 0 height 4
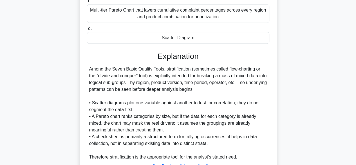
scroll to position [175, 0]
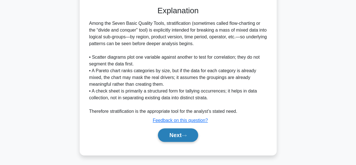
click at [175, 136] on button "Next" at bounding box center [178, 135] width 40 height 14
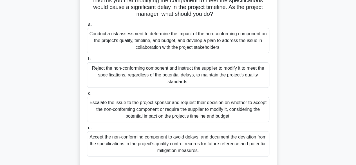
scroll to position [58, 0]
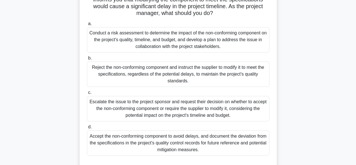
click at [203, 38] on div "Conduct a risk assessment to determine the impact of the non-conforming compone…" at bounding box center [178, 39] width 182 height 25
click at [87, 26] on input "a. Conduct a risk assessment to determine the impact of the non-conforming comp…" at bounding box center [87, 24] width 0 height 4
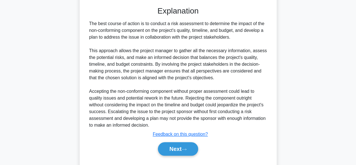
scroll to position [217, 0]
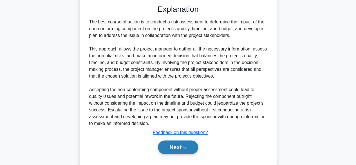
click at [171, 140] on button "Next" at bounding box center [178, 147] width 40 height 14
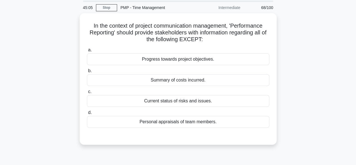
scroll to position [19, 0]
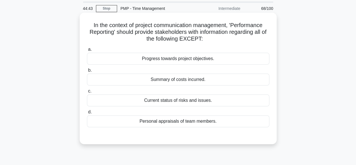
click at [210, 119] on div "Personal appraisals of team members." at bounding box center [178, 121] width 182 height 12
click at [87, 114] on input "d. Personal appraisals of team members." at bounding box center [87, 112] width 0 height 4
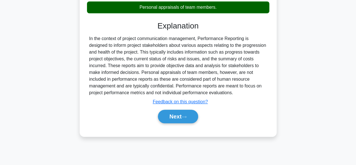
scroll to position [137, 0]
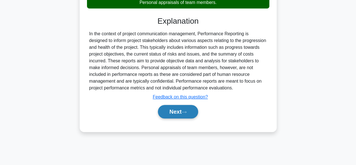
click at [186, 112] on icon at bounding box center [184, 111] width 5 height 3
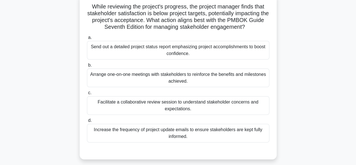
scroll to position [38, 0]
click at [257, 105] on div "Facilitate a collaborative review session to understand stakeholder concerns an…" at bounding box center [178, 105] width 182 height 19
click at [87, 94] on input "c. Facilitate a collaborative review session to understand stakeholder concerns…" at bounding box center [87, 93] width 0 height 4
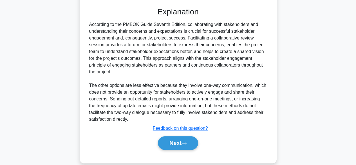
scroll to position [188, 0]
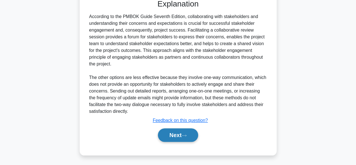
click at [167, 132] on button "Next" at bounding box center [178, 135] width 40 height 14
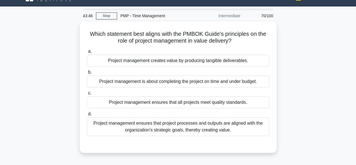
scroll to position [13, 0]
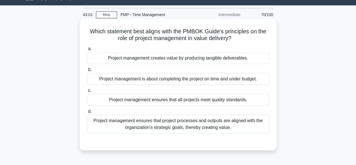
click at [235, 123] on div "Project management ensures that project processes and outputs are aligned with …" at bounding box center [178, 124] width 182 height 19
click at [87, 113] on input "d. Project management ensures that project processes and outputs are aligned wi…" at bounding box center [87, 111] width 0 height 4
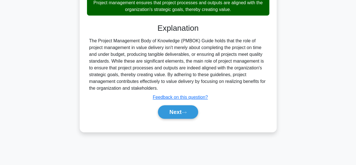
scroll to position [134, 0]
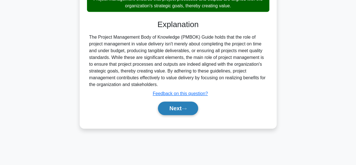
click at [197, 103] on button "Next" at bounding box center [178, 108] width 40 height 14
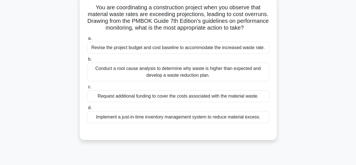
scroll to position [38, 0]
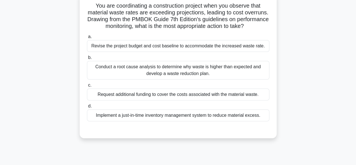
click at [214, 78] on div "Conduct a root cause analysis to determine why waste is higher than expected an…" at bounding box center [178, 70] width 182 height 19
click at [87, 59] on input "b. Conduct a root cause analysis to determine why waste is higher than expected…" at bounding box center [87, 58] width 0 height 4
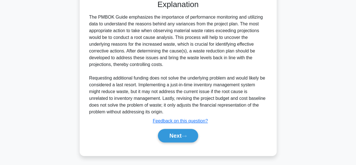
scroll to position [175, 0]
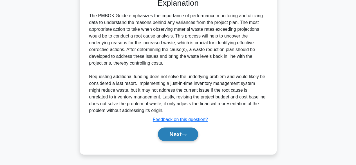
click at [189, 131] on button "Next" at bounding box center [178, 134] width 40 height 14
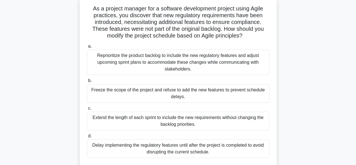
scroll to position [38, 0]
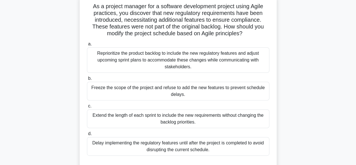
click at [226, 64] on div "Reprioritize the product backlog to include the new regulatory features and adj…" at bounding box center [178, 59] width 182 height 25
click at [87, 46] on input "a. Reprioritize the product backlog to include the new regulatory features and …" at bounding box center [87, 44] width 0 height 4
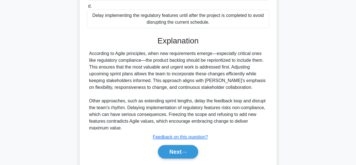
scroll to position [167, 0]
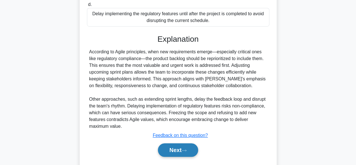
click at [175, 145] on button "Next" at bounding box center [178, 150] width 40 height 14
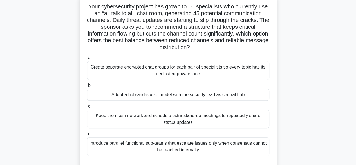
scroll to position [39, 0]
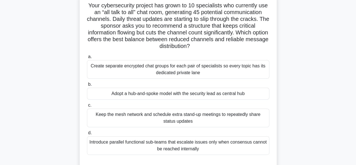
click at [230, 96] on div "Adopt a hub-and-spoke model with the security lead as central hub" at bounding box center [178, 94] width 182 height 12
click at [87, 86] on input "b. Adopt a hub-and-spoke model with the security lead as central hub" at bounding box center [87, 84] width 0 height 4
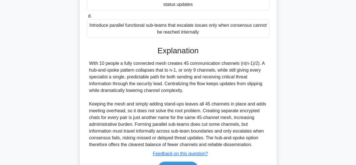
scroll to position [188, 0]
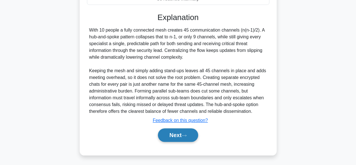
click at [195, 138] on button "Next" at bounding box center [178, 135] width 40 height 14
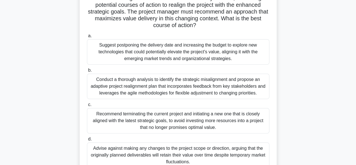
scroll to position [108, 0]
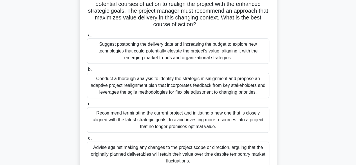
click at [256, 87] on div "Conduct a thorough analysis to identify the strategic misalignment and propose …" at bounding box center [178, 85] width 182 height 25
click at [87, 71] on input "b. Conduct a thorough analysis to identify the strategic misalignment and propo…" at bounding box center [87, 70] width 0 height 4
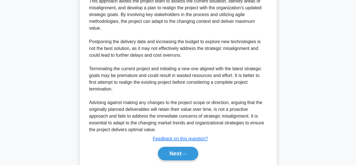
scroll to position [350, 0]
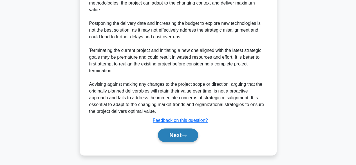
click at [185, 138] on button "Next" at bounding box center [178, 135] width 40 height 14
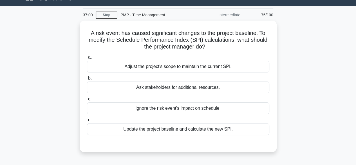
scroll to position [14, 0]
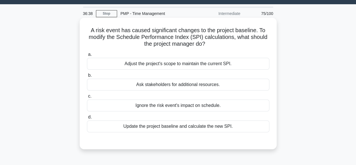
click at [232, 127] on div "Update the project baseline and calculate the new SPI." at bounding box center [178, 126] width 182 height 12
click at [87, 119] on input "d. Update the project baseline and calculate the new SPI." at bounding box center [87, 117] width 0 height 4
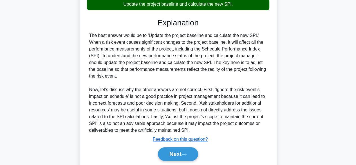
scroll to position [141, 0]
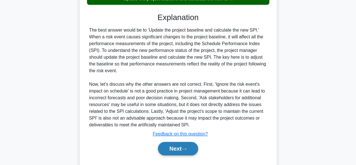
click at [179, 149] on button "Next" at bounding box center [178, 149] width 40 height 14
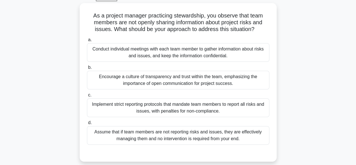
scroll to position [31, 0]
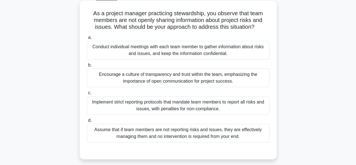
click at [237, 77] on div "Encourage a culture of transparency and trust within the team, emphasizing the …" at bounding box center [178, 77] width 182 height 19
click at [87, 67] on input "b. Encourage a culture of transparency and trust within the team, emphasizing t…" at bounding box center [87, 65] width 0 height 4
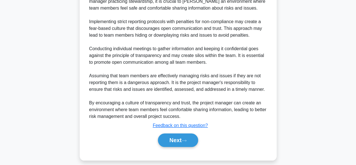
scroll to position [215, 0]
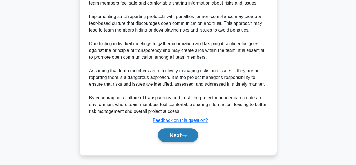
click at [192, 135] on button "Next" at bounding box center [178, 135] width 40 height 14
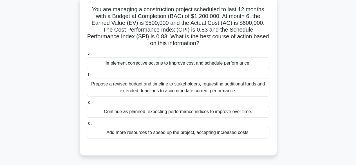
scroll to position [36, 0]
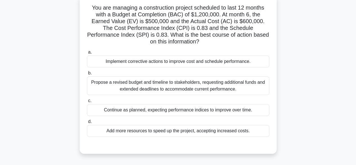
click at [242, 61] on div "Implement corrective actions to improve cost and schedule performance." at bounding box center [178, 61] width 182 height 12
click at [87, 54] on input "a. Implement corrective actions to improve cost and schedule performance." at bounding box center [87, 52] width 0 height 4
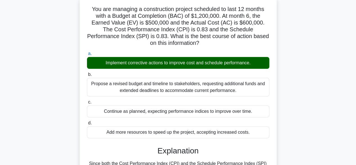
scroll to position [139, 0]
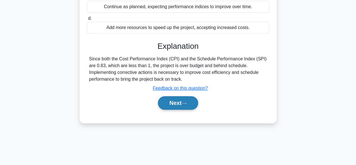
click at [165, 104] on button "Next" at bounding box center [178, 103] width 40 height 14
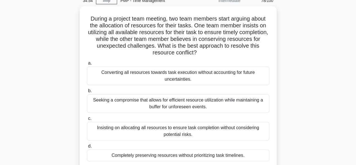
scroll to position [27, 0]
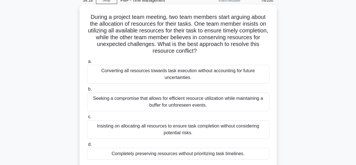
click at [230, 104] on div "Seeking a compromise that allows for efficient resource utilization while maint…" at bounding box center [178, 101] width 182 height 19
click at [87, 91] on input "b. Seeking a compromise that allows for efficient resource utilization while ma…" at bounding box center [87, 89] width 0 height 4
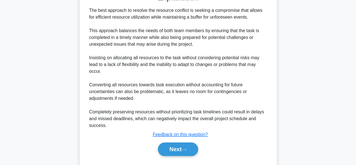
scroll to position [208, 0]
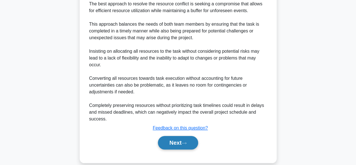
click at [175, 140] on button "Next" at bounding box center [178, 143] width 40 height 14
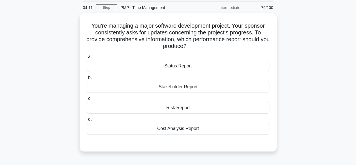
scroll to position [12, 0]
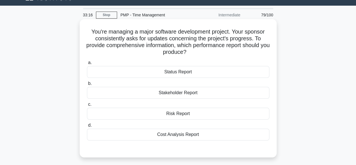
click at [209, 92] on div "Stakeholder Report" at bounding box center [178, 93] width 182 height 12
click at [87, 85] on input "b. Stakeholder Report" at bounding box center [87, 84] width 0 height 4
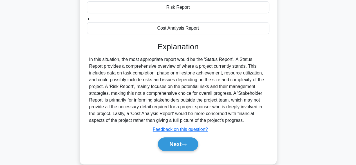
scroll to position [124, 0]
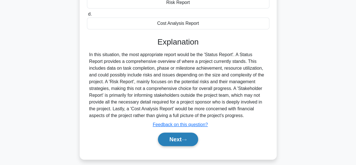
click at [183, 142] on button "Next" at bounding box center [178, 139] width 40 height 14
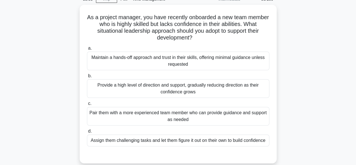
scroll to position [28, 0]
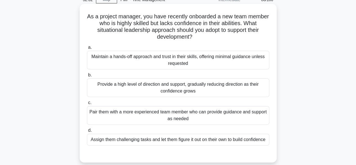
click at [241, 120] on div "Pair them with a more experienced team member who can provide guidance and supp…" at bounding box center [178, 115] width 182 height 19
click at [87, 104] on input "c. Pair them with a more experienced team member who can provide guidance and s…" at bounding box center [87, 103] width 0 height 4
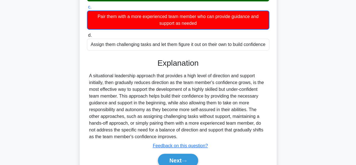
scroll to position [149, 0]
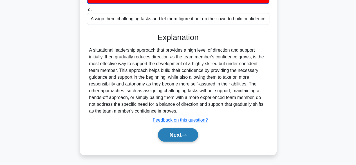
click at [192, 129] on button "Next" at bounding box center [178, 135] width 40 height 14
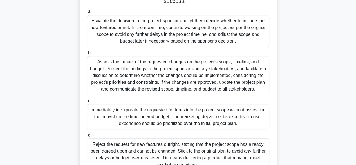
scroll to position [117, 0]
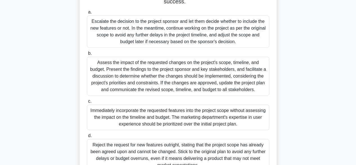
click at [193, 78] on div "Assess the impact of the requested changes on the project's scope, timeline, an…" at bounding box center [178, 76] width 182 height 39
click at [87, 55] on input "b. Assess the impact of the requested changes on the project's scope, timeline,…" at bounding box center [87, 54] width 0 height 4
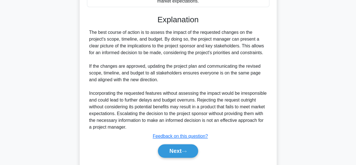
scroll to position [296, 0]
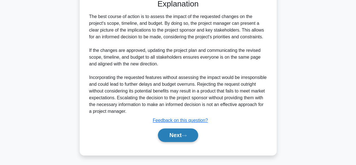
click at [198, 132] on button "Next" at bounding box center [178, 135] width 40 height 14
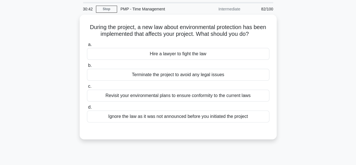
scroll to position [19, 0]
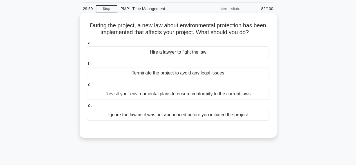
click at [229, 97] on div "Revisit your environmental plans to ensure conformity to the current laws" at bounding box center [178, 94] width 182 height 12
click at [87, 86] on input "c. Revisit your environmental plans to ensure conformity to the current laws" at bounding box center [87, 85] width 0 height 4
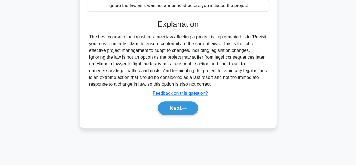
scroll to position [139, 0]
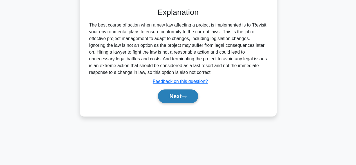
click at [172, 98] on button "Next" at bounding box center [178, 96] width 40 height 14
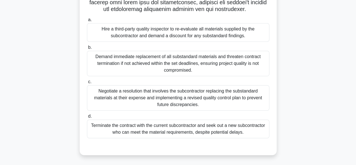
scroll to position [132, 0]
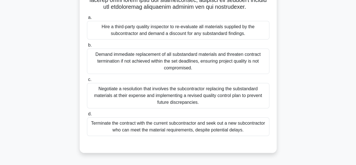
click at [232, 103] on div "Negotiate a resolution that involves the subcontractor replacing the substandar…" at bounding box center [178, 95] width 182 height 25
click at [87, 81] on input "c. Negotiate a resolution that involves the subcontractor replacing the substan…" at bounding box center [87, 80] width 0 height 4
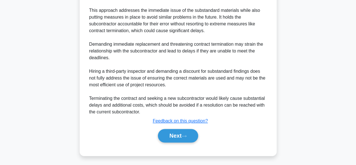
scroll to position [316, 0]
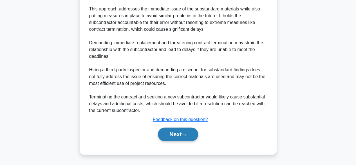
click at [191, 131] on button "Next" at bounding box center [178, 134] width 40 height 14
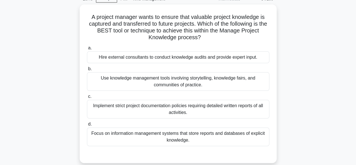
scroll to position [30, 0]
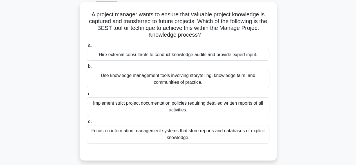
click at [253, 77] on div "Use knowledge management tools involving storytelling, knowledge fairs, and com…" at bounding box center [178, 79] width 182 height 19
click at [87, 68] on input "b. Use knowledge management tools involving storytelling, knowledge fairs, and …" at bounding box center [87, 66] width 0 height 4
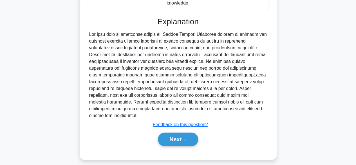
scroll to position [167, 0]
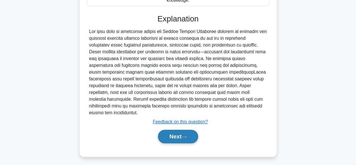
click at [187, 135] on icon at bounding box center [184, 136] width 5 height 3
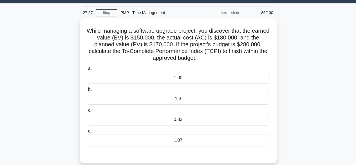
scroll to position [13, 0]
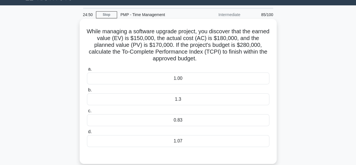
click at [190, 104] on div "1.3" at bounding box center [178, 99] width 182 height 12
click at [87, 92] on input "b. 1.3" at bounding box center [87, 90] width 0 height 4
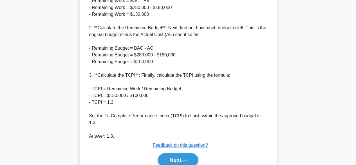
scroll to position [249, 0]
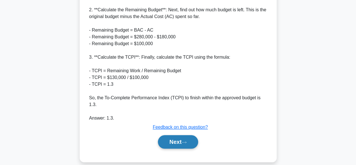
click at [186, 138] on button "Next" at bounding box center [178, 142] width 40 height 14
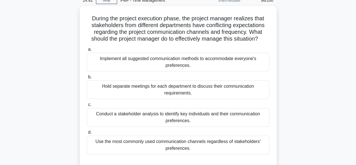
scroll to position [29, 0]
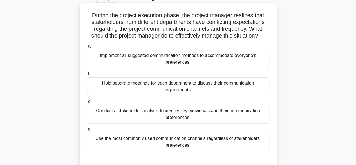
click at [233, 112] on div "Conduct a stakeholder analysis to identify key individuals and their communicat…" at bounding box center [178, 114] width 182 height 19
click at [87, 103] on input "c. Conduct a stakeholder analysis to identify key individuals and their communi…" at bounding box center [87, 102] width 0 height 4
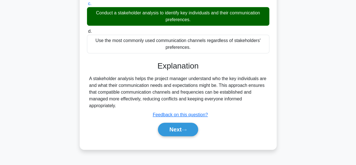
scroll to position [130, 0]
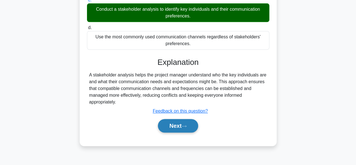
click at [195, 124] on button "Next" at bounding box center [178, 126] width 40 height 14
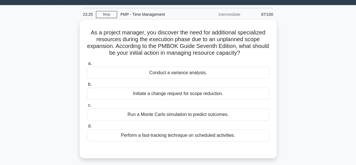
scroll to position [13, 0]
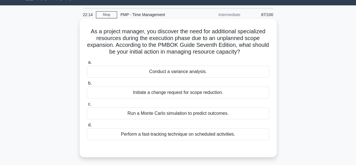
click at [215, 112] on div "Run a Monte Carlo simulation to predict outcomes." at bounding box center [178, 113] width 182 height 12
click at [87, 106] on input "c. Run a Monte Carlo simulation to predict outcomes." at bounding box center [87, 104] width 0 height 4
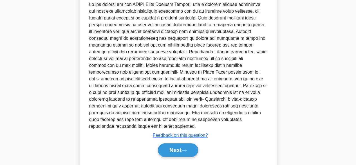
scroll to position [178, 0]
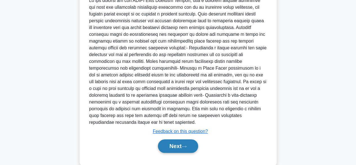
click at [193, 142] on button "Next" at bounding box center [178, 146] width 40 height 14
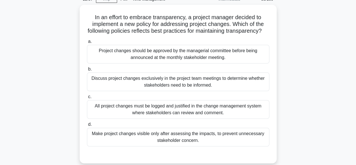
scroll to position [27, 0]
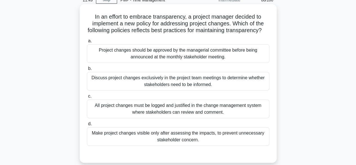
click at [246, 114] on div "All project changes must be logged and justified in the change management syste…" at bounding box center [178, 108] width 182 height 19
click at [87, 98] on input "c. All project changes must be logged and justified in the change management sy…" at bounding box center [87, 96] width 0 height 4
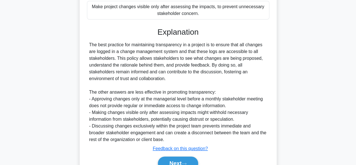
scroll to position [188, 0]
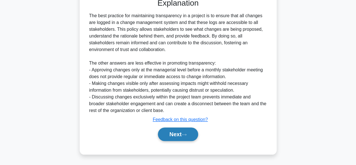
click at [191, 132] on button "Next" at bounding box center [178, 134] width 40 height 14
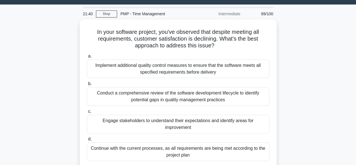
scroll to position [14, 0]
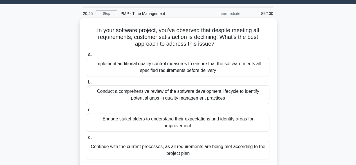
click at [235, 116] on div "Engage stakeholders to understand their expectations and identify areas for imp…" at bounding box center [178, 122] width 182 height 19
click at [87, 111] on input "c. Engage stakeholders to understand their expectations and identify areas for …" at bounding box center [87, 110] width 0 height 4
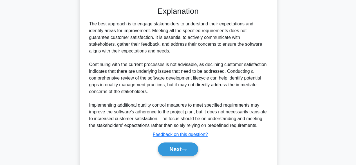
scroll to position [176, 0]
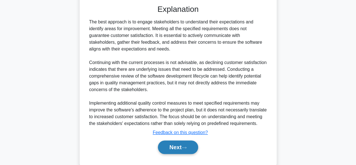
click at [187, 147] on icon at bounding box center [184, 147] width 5 height 3
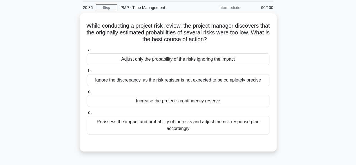
scroll to position [20, 0]
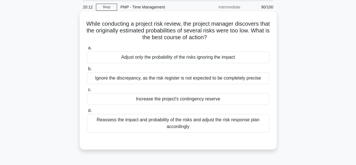
click at [242, 122] on div "Reassess the impact and probability of the risks and adjust the risk response p…" at bounding box center [178, 123] width 182 height 19
click at [87, 112] on input "d. Reassess the impact and probability of the risks and adjust the risk respons…" at bounding box center [87, 111] width 0 height 4
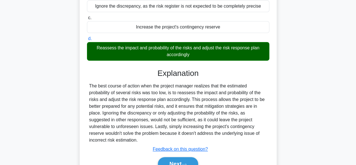
scroll to position [139, 0]
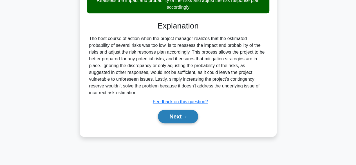
click at [193, 120] on button "Next" at bounding box center [178, 116] width 40 height 14
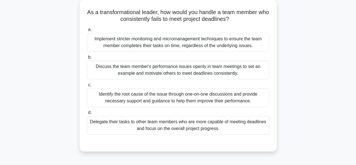
scroll to position [34, 0]
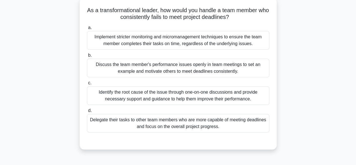
click at [259, 97] on div "Identify the root cause of the issue through one-on-one discussions and provide…" at bounding box center [178, 95] width 182 height 19
click at [87, 85] on input "c. Identify the root cause of the issue through one-on-one discussions and prov…" at bounding box center [87, 83] width 0 height 4
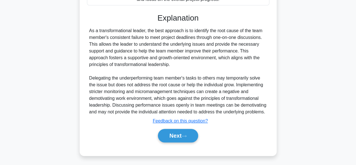
scroll to position [167, 0]
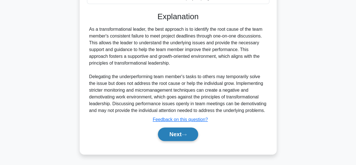
click at [190, 136] on button "Next" at bounding box center [178, 134] width 40 height 14
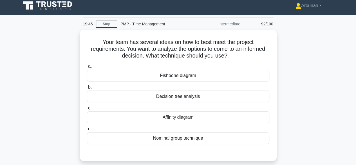
scroll to position [4, 0]
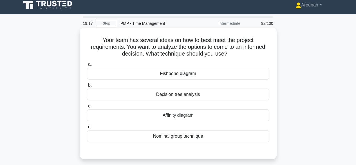
click at [192, 137] on div "Nominal group technique" at bounding box center [178, 136] width 182 height 12
click at [87, 129] on input "d. Nominal group technique" at bounding box center [87, 127] width 0 height 4
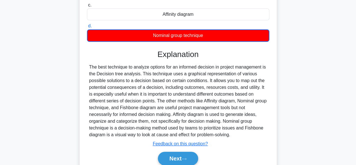
scroll to position [139, 0]
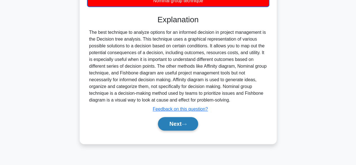
click at [186, 124] on icon at bounding box center [184, 123] width 5 height 3
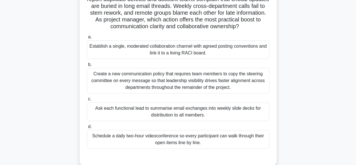
scroll to position [53, 0]
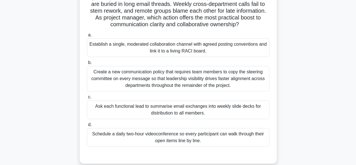
click at [240, 80] on div "Create a new communication policy that requires team members to copy the steeri…" at bounding box center [178, 78] width 182 height 25
click at [87, 64] on input "b. Create a new communication policy that requires team members to copy the ste…" at bounding box center [87, 63] width 0 height 4
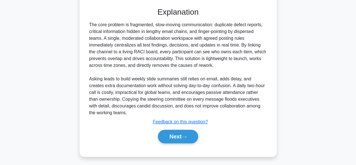
scroll to position [203, 0]
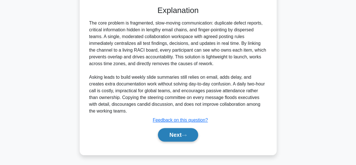
click at [193, 130] on button "Next" at bounding box center [178, 135] width 40 height 14
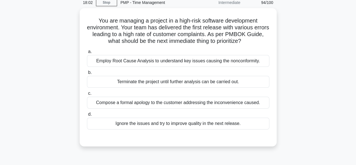
scroll to position [24, 0]
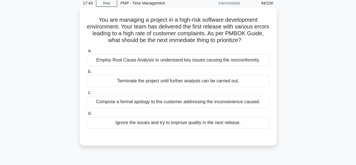
click at [243, 61] on div "Employ Root Cause Analysis to understand key issues causing the nonconformity." at bounding box center [178, 60] width 182 height 12
click at [87, 53] on input "a. Employ Root Cause Analysis to understand key issues causing the nonconformit…" at bounding box center [87, 51] width 0 height 4
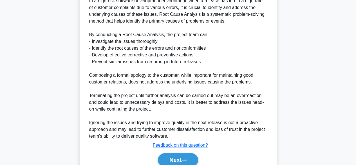
scroll to position [200, 0]
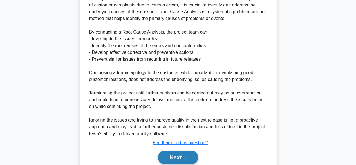
click at [195, 156] on button "Next" at bounding box center [178, 157] width 40 height 14
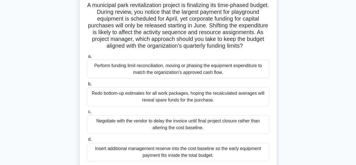
scroll to position [38, 0]
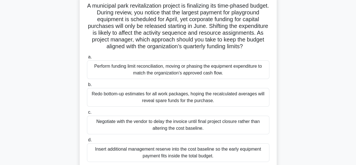
click at [248, 79] on div "Perform funding limit reconciliation, moving or phasing the equipment expenditu…" at bounding box center [178, 69] width 182 height 19
click at [87, 59] on input "a. Perform funding limit reconciliation, moving or phasing the equipment expend…" at bounding box center [87, 57] width 0 height 4
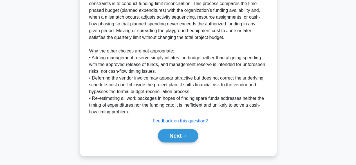
scroll to position [236, 0]
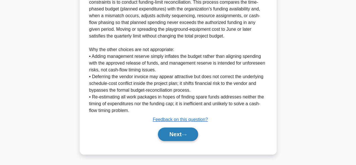
click at [198, 134] on button "Next" at bounding box center [178, 134] width 40 height 14
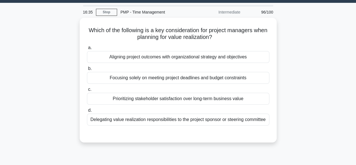
scroll to position [15, 0]
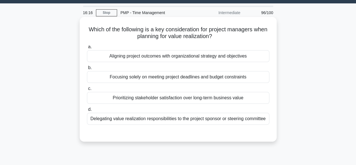
click at [220, 55] on div "Aligning project outcomes with organizational strategy and objectives" at bounding box center [178, 56] width 182 height 12
click at [87, 49] on input "a. Aligning project outcomes with organizational strategy and objectives" at bounding box center [87, 47] width 0 height 4
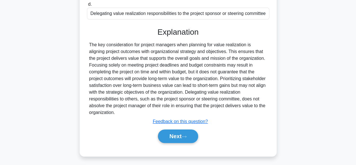
scroll to position [139, 0]
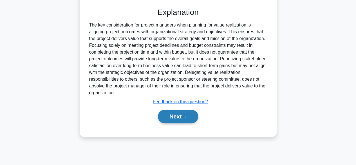
click at [193, 117] on button "Next" at bounding box center [178, 116] width 40 height 14
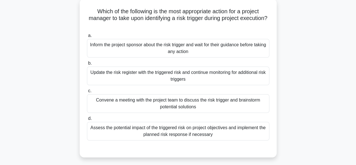
scroll to position [35, 0]
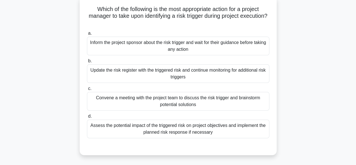
click at [216, 125] on div "Assess the potential impact of the triggered risk on project objectives and imp…" at bounding box center [178, 128] width 182 height 19
click at [87, 118] on input "d. Assess the potential impact of the triggered risk on project objectives and …" at bounding box center [87, 116] width 0 height 4
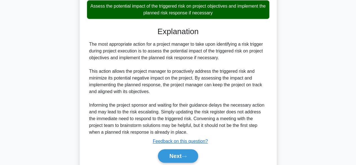
scroll to position [175, 0]
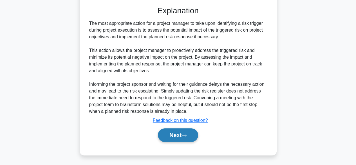
click at [179, 131] on button "Next" at bounding box center [178, 135] width 40 height 14
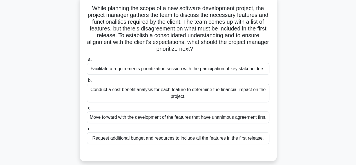
scroll to position [38, 0]
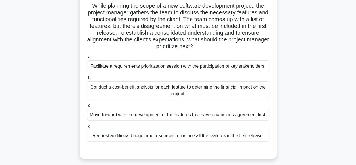
click at [196, 69] on div "Facilitate a requirements prioritization session with the participation of key …" at bounding box center [178, 66] width 182 height 12
click at [87, 59] on input "a. Facilitate a requirements prioritization session with the participation of k…" at bounding box center [87, 57] width 0 height 4
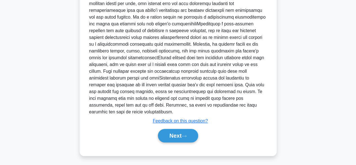
scroll to position [229, 0]
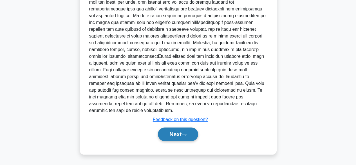
click at [191, 135] on button "Next" at bounding box center [178, 134] width 40 height 14
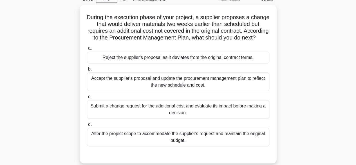
scroll to position [28, 0]
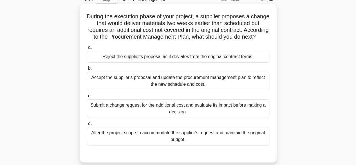
click at [241, 62] on div "Reject the supplier's proposal as it deviates from the original contract terms." at bounding box center [178, 57] width 182 height 12
click at [87, 49] on input "a. Reject the supplier's proposal as it deviates from the original contract ter…" at bounding box center [87, 48] width 0 height 4
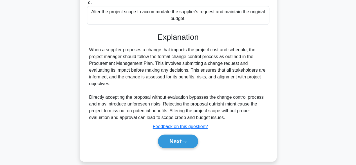
scroll to position [162, 0]
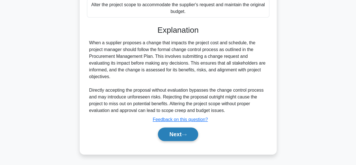
click at [176, 137] on button "Next" at bounding box center [178, 134] width 40 height 14
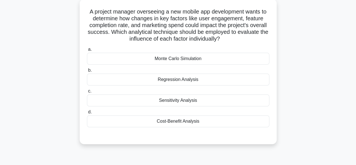
scroll to position [24, 0]
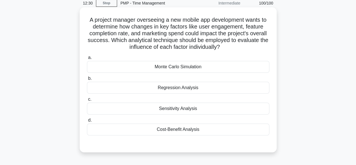
click at [201, 108] on div "Sensitivity Analysis" at bounding box center [178, 108] width 182 height 12
click at [87, 101] on input "c. Sensitivity Analysis" at bounding box center [87, 99] width 0 height 4
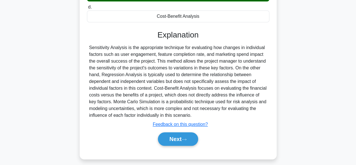
scroll to position [141, 0]
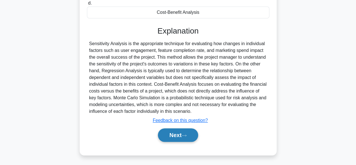
click at [172, 137] on button "Next" at bounding box center [178, 135] width 40 height 14
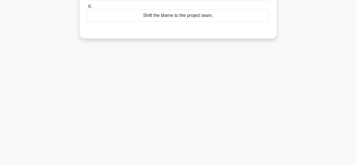
scroll to position [139, 0]
